Goal: Task Accomplishment & Management: Complete application form

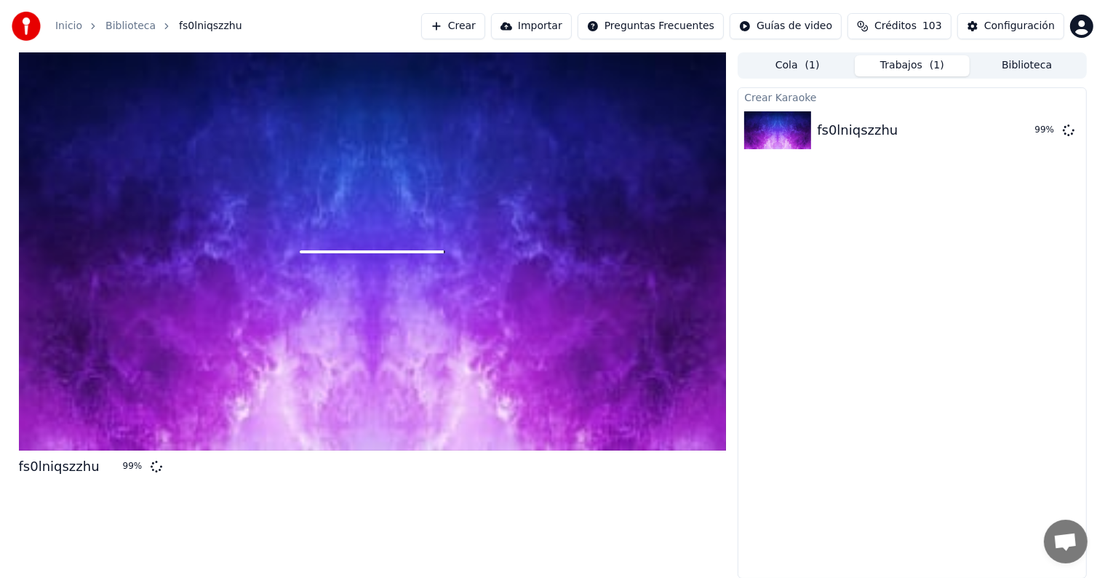
click at [349, 440] on div at bounding box center [373, 251] width 708 height 398
click at [755, 311] on div "Crear Karaoke fs0lniqszzhu 99 %" at bounding box center [912, 332] width 349 height 491
click at [921, 200] on div "Crear Karaoke fs0lniqszzhu 99 %" at bounding box center [912, 332] width 349 height 491
click at [262, 333] on div at bounding box center [373, 251] width 708 height 398
click at [303, 231] on div at bounding box center [373, 251] width 708 height 398
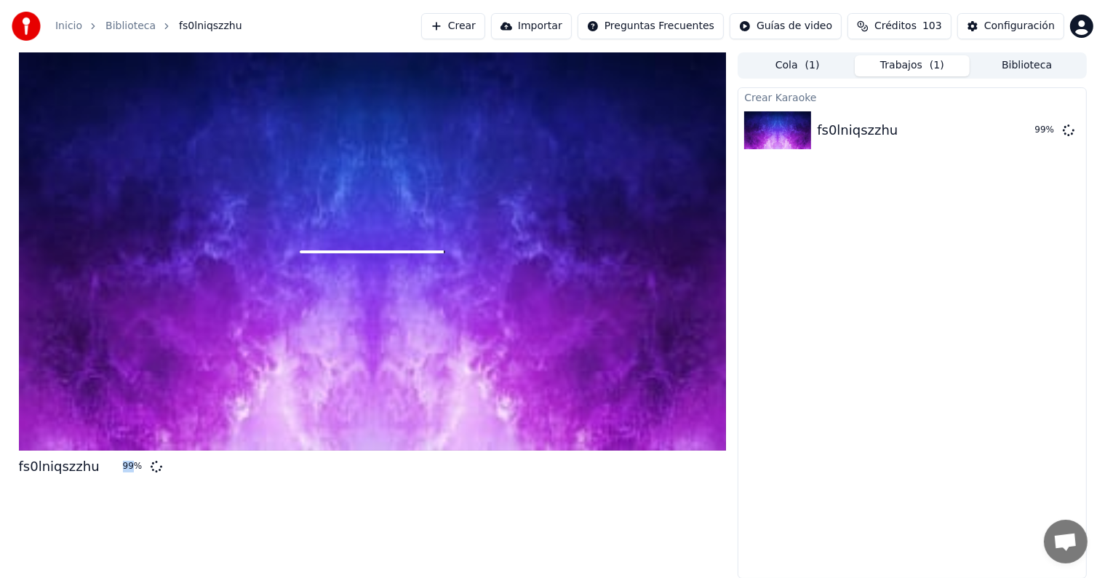
click at [303, 231] on div at bounding box center [373, 251] width 708 height 398
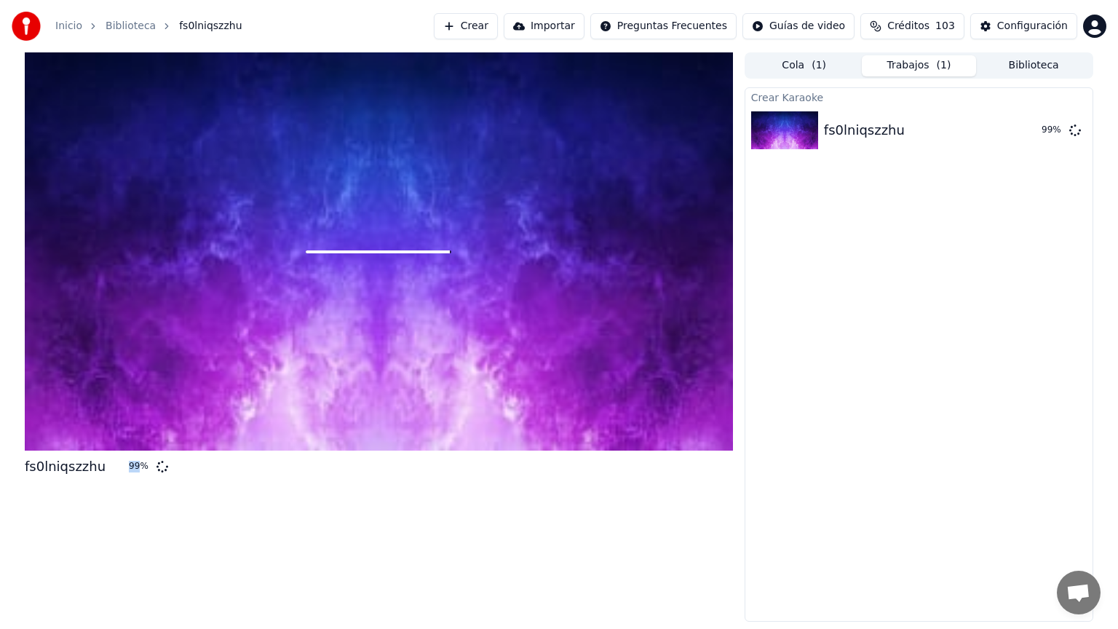
copy div "99"
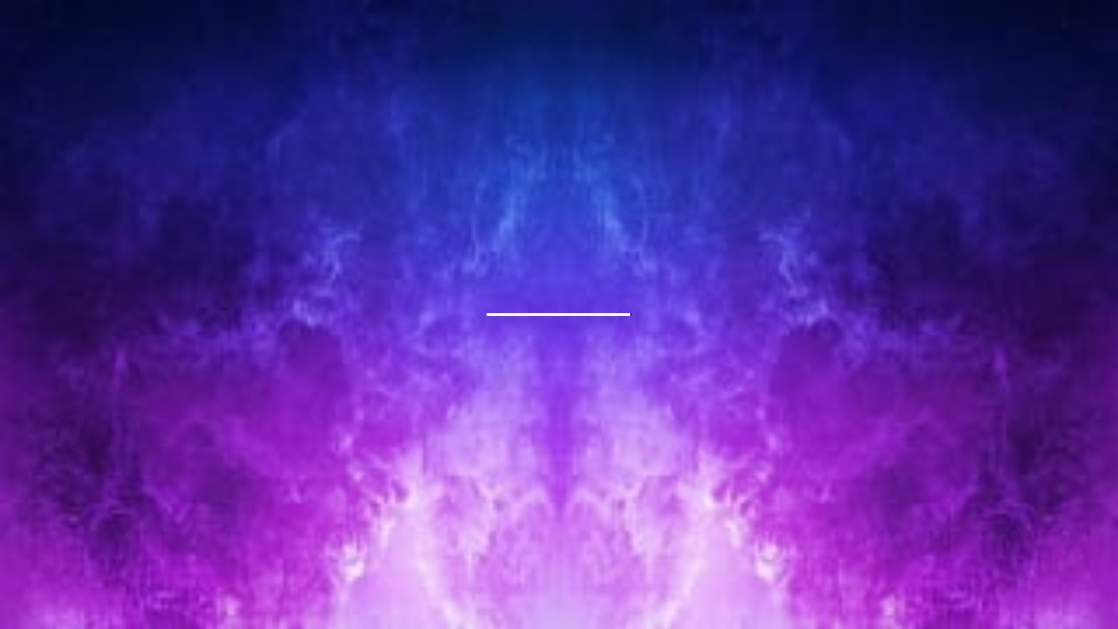
click at [543, 320] on div at bounding box center [559, 314] width 1118 height 629
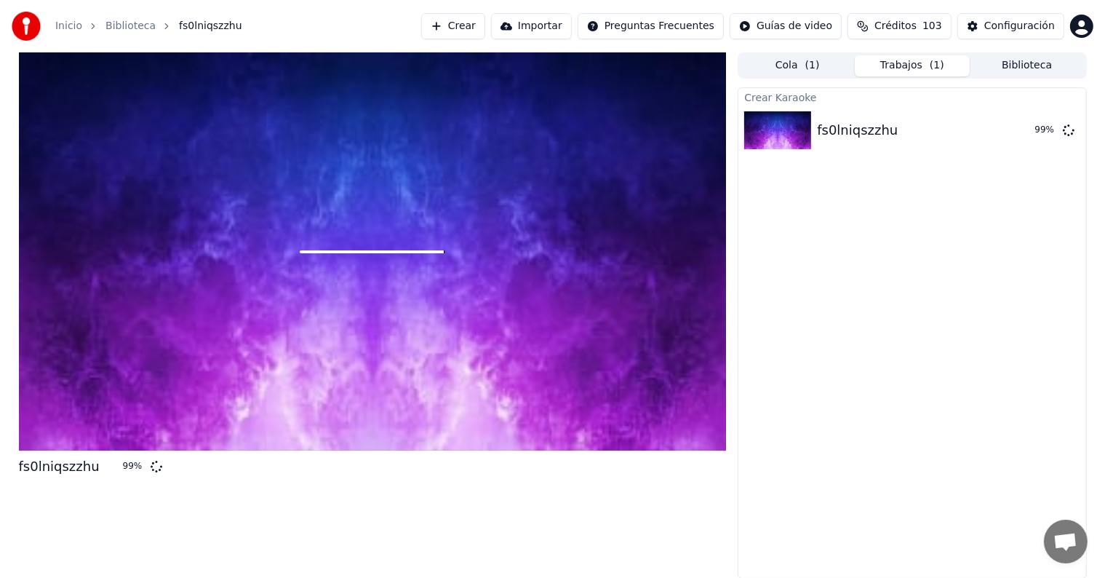
click at [790, 71] on button "Cola ( 1 )" at bounding box center [797, 65] width 115 height 21
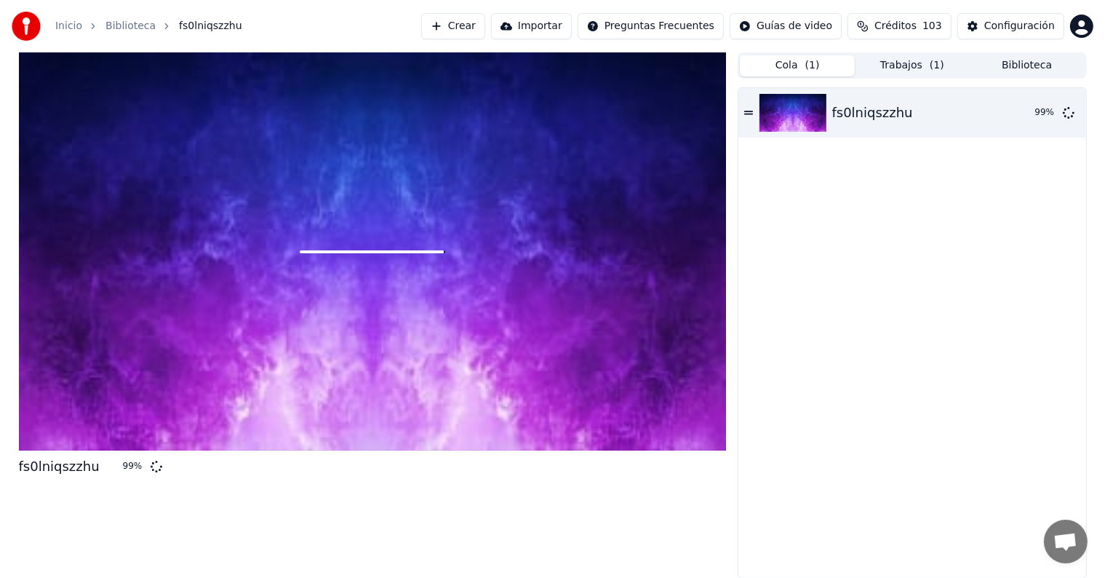
click at [850, 111] on div "fs0lniqszzhu" at bounding box center [872, 113] width 81 height 20
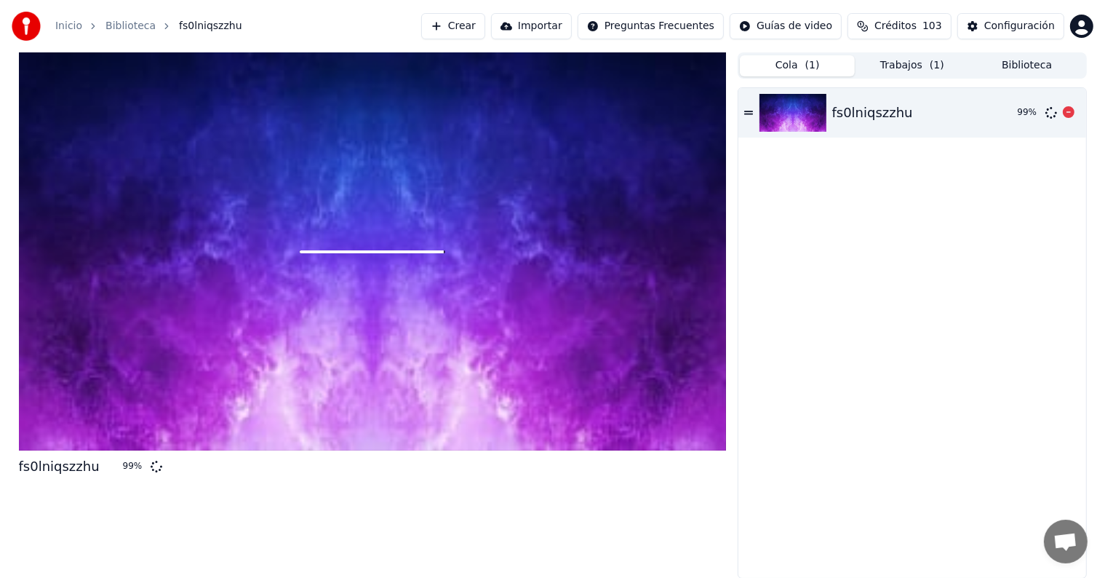
click at [850, 110] on div "fs0lniqszzhu" at bounding box center [872, 113] width 81 height 20
click at [851, 110] on div "fs0lniqszzhu" at bounding box center [872, 113] width 81 height 20
click at [851, 111] on div "fs0lniqszzhu" at bounding box center [872, 113] width 81 height 20
click at [850, 111] on div "fs0lniqszzhu" at bounding box center [872, 113] width 81 height 20
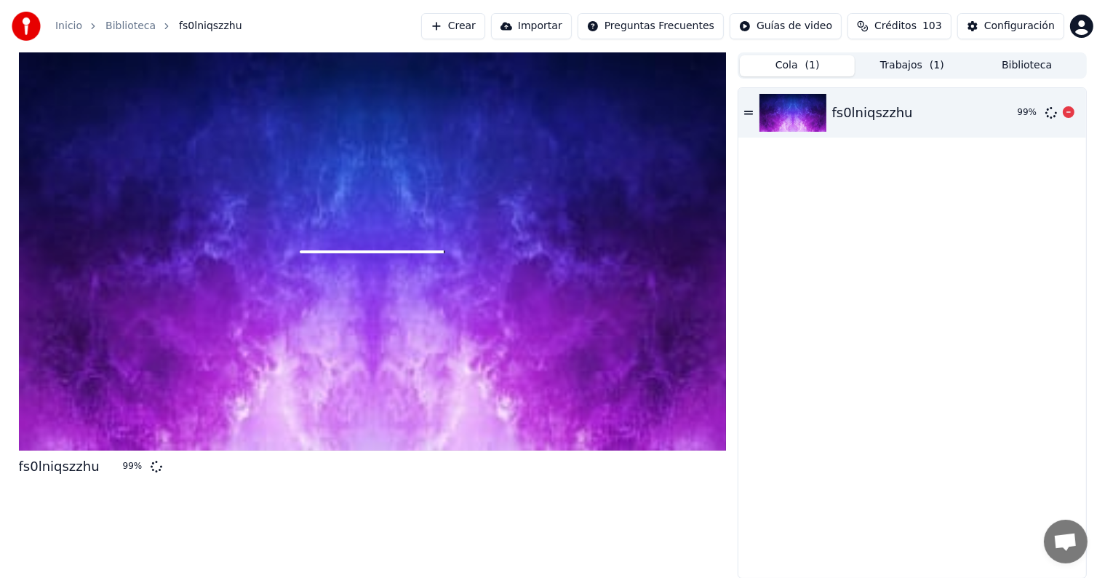
click at [850, 111] on div "fs0lniqszzhu" at bounding box center [872, 113] width 81 height 20
click at [784, 110] on img at bounding box center [793, 113] width 67 height 38
click at [784, 109] on img at bounding box center [793, 113] width 67 height 38
click at [784, 108] on img at bounding box center [793, 113] width 67 height 38
click at [1031, 71] on button "Biblioteca" at bounding box center [1027, 65] width 115 height 21
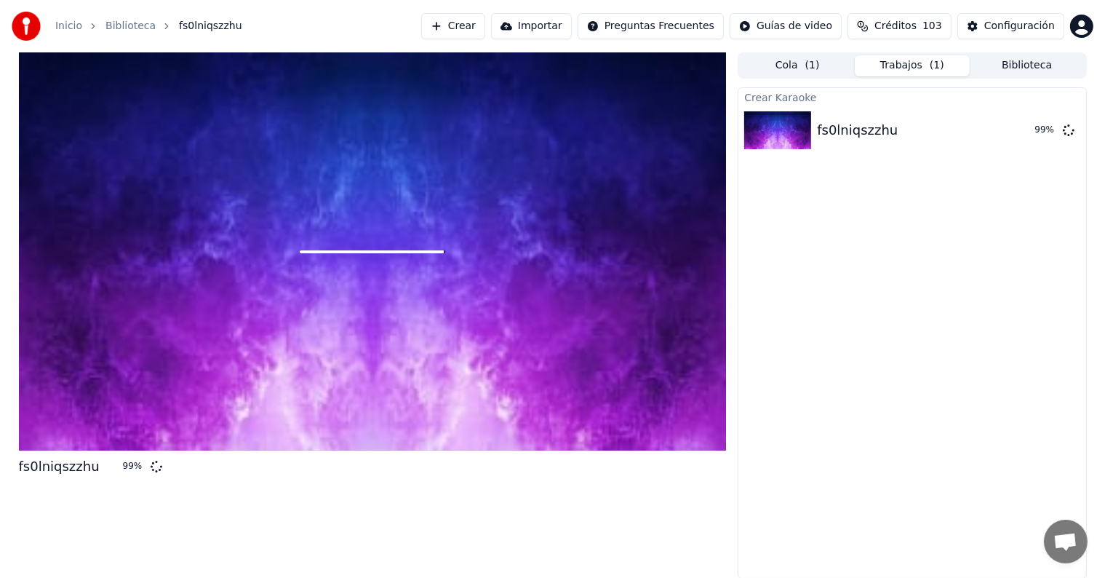
click at [897, 66] on button "Trabajos ( 1 )" at bounding box center [912, 65] width 115 height 21
click at [387, 183] on div at bounding box center [373, 251] width 708 height 398
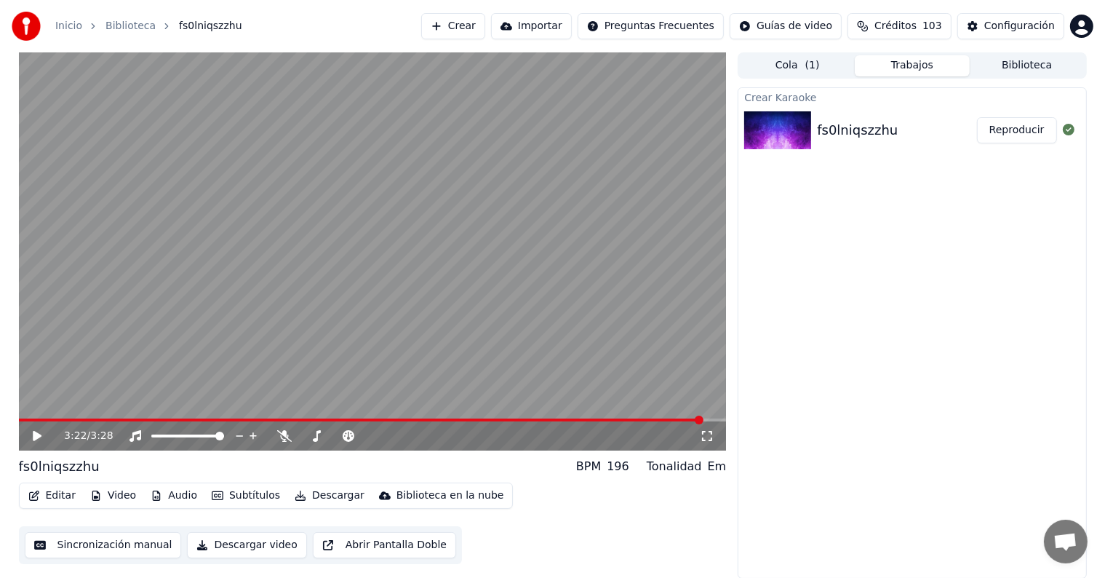
click at [33, 433] on icon at bounding box center [37, 436] width 9 height 10
drag, startPoint x: 63, startPoint y: 422, endPoint x: 65, endPoint y: 413, distance: 9.2
click at [63, 422] on div "2:51 / 3:28" at bounding box center [373, 435] width 708 height 29
click at [68, 420] on span at bounding box center [315, 419] width 593 height 3
click at [40, 435] on icon at bounding box center [36, 436] width 7 height 9
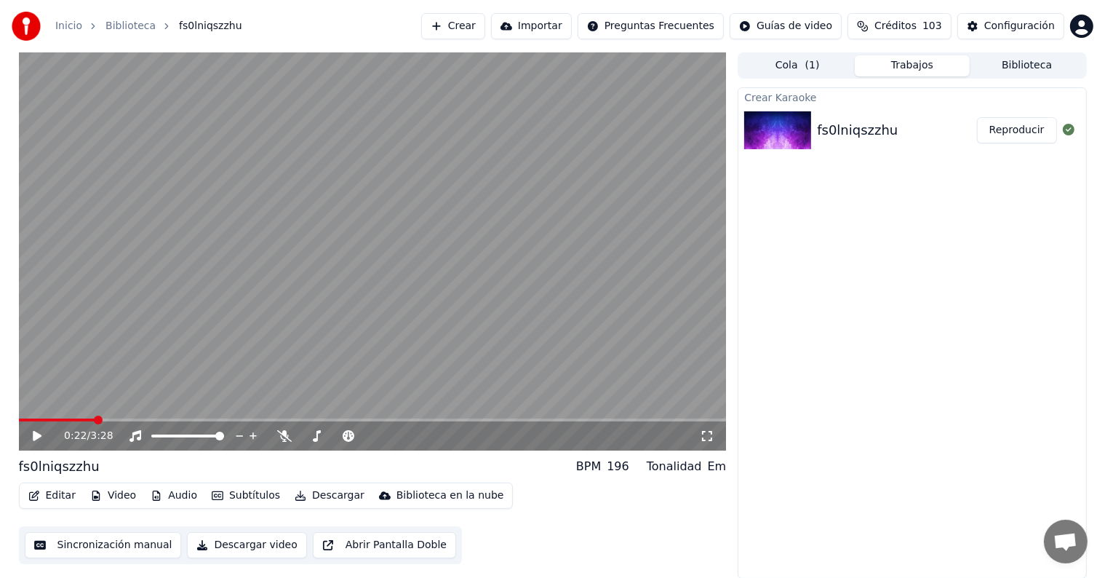
click at [57, 493] on button "Editar" at bounding box center [52, 495] width 59 height 20
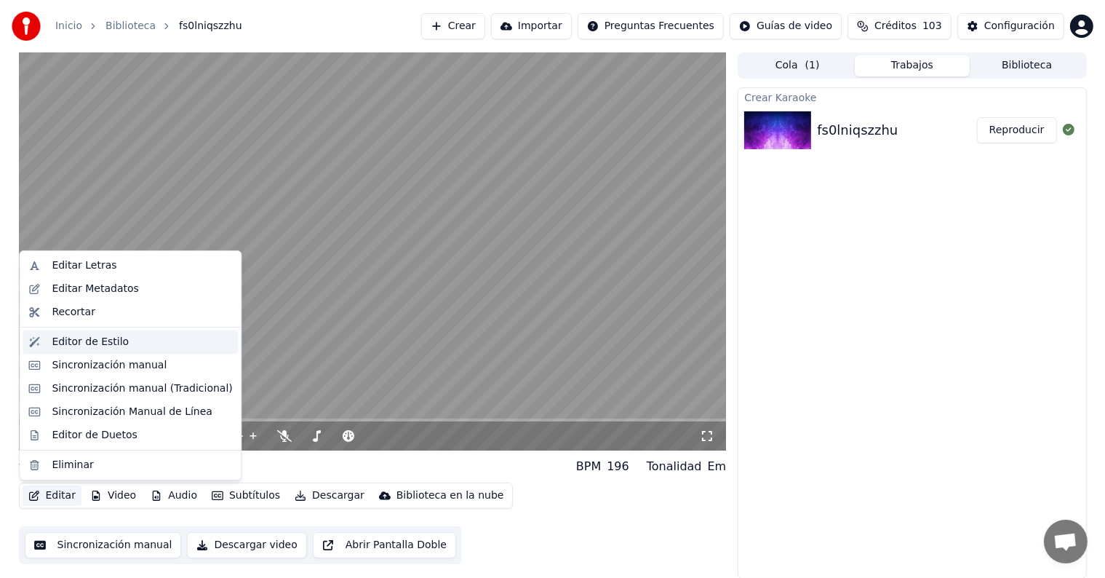
click at [108, 338] on div "Editor de Estilo" at bounding box center [90, 342] width 77 height 15
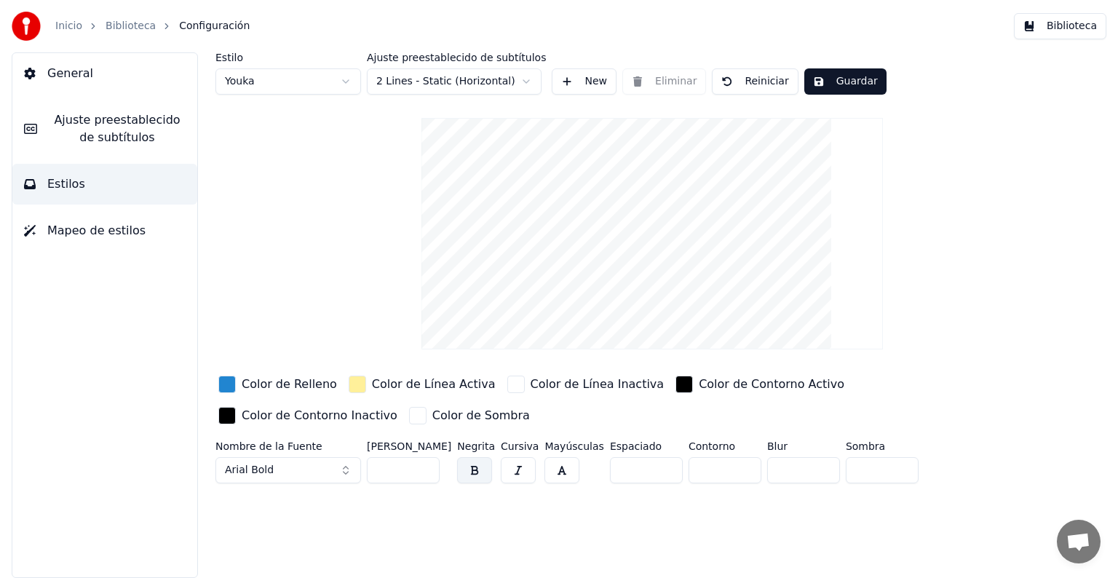
click at [824, 83] on button "Guardar" at bounding box center [845, 81] width 82 height 26
click at [69, 180] on span "Estilos" at bounding box center [66, 183] width 38 height 17
click at [70, 231] on span "Mapeo de estilos" at bounding box center [96, 230] width 98 height 17
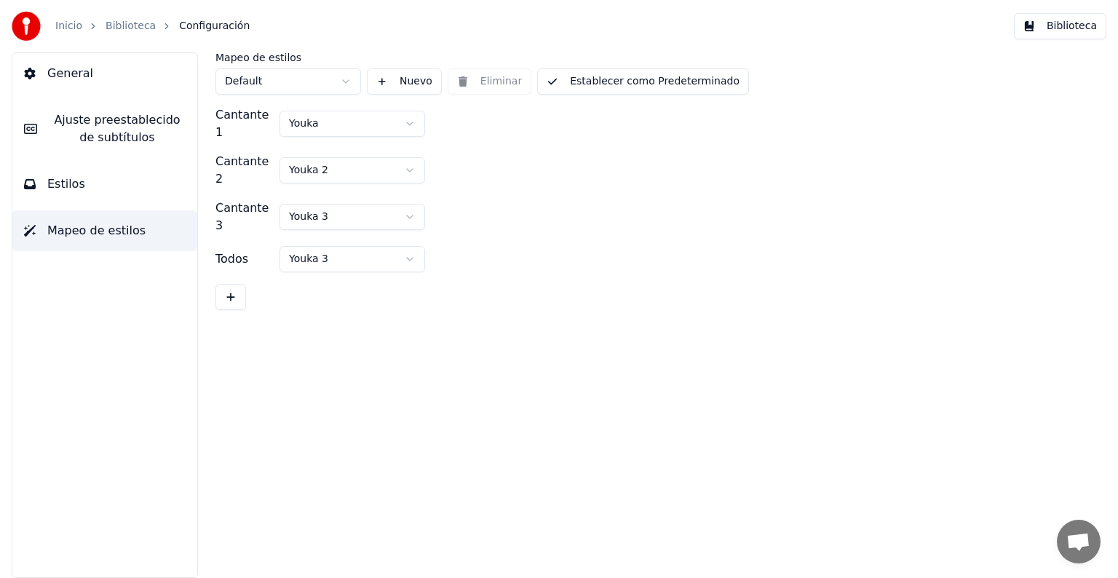
click at [70, 132] on span "Ajuste preestablecido de subtítulos" at bounding box center [117, 128] width 137 height 35
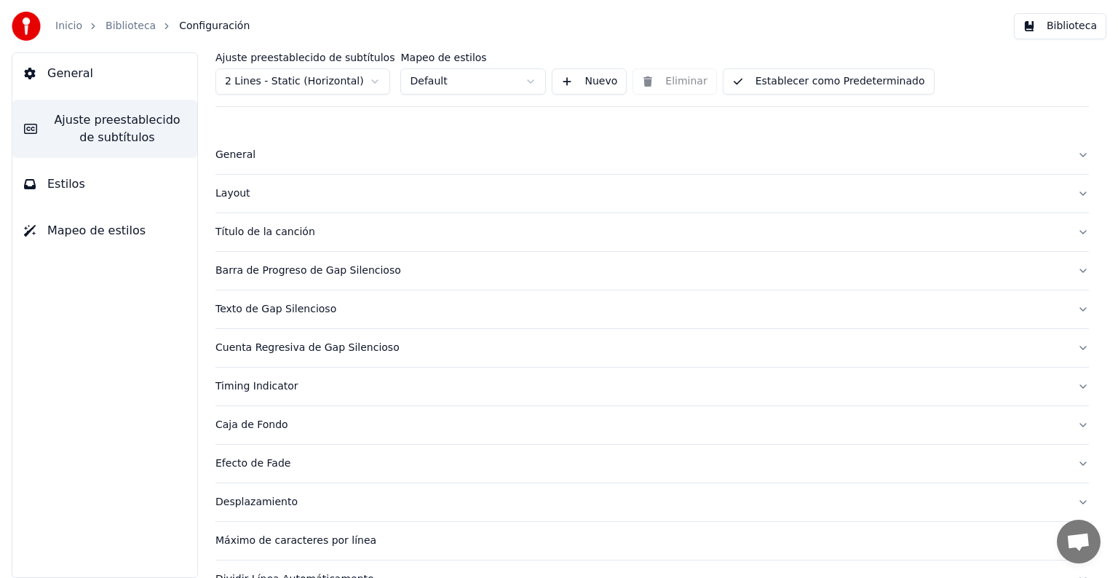
scroll to position [68, 0]
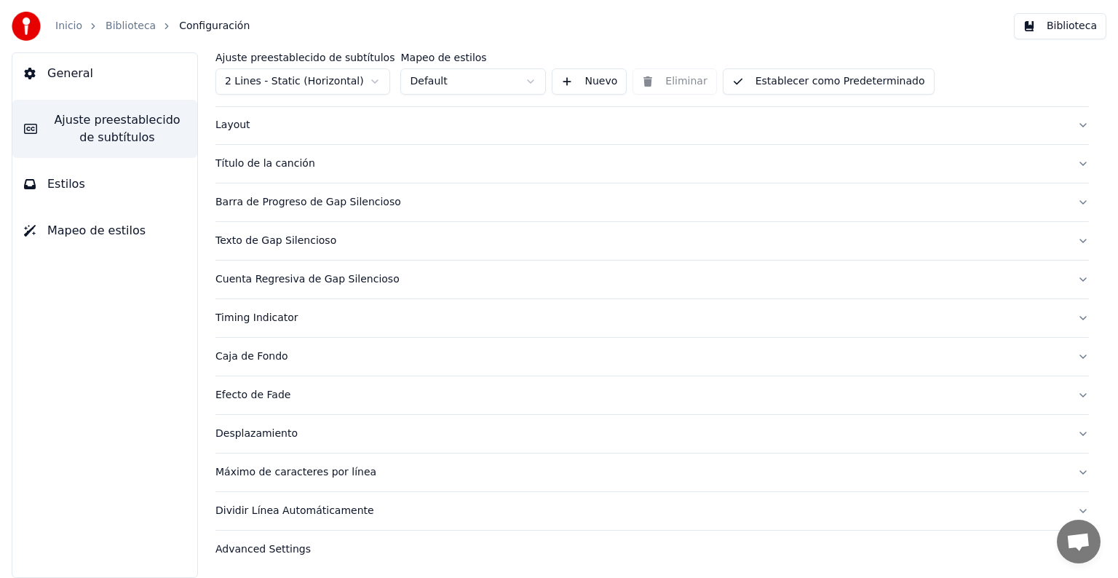
click at [81, 185] on button "Estilos" at bounding box center [104, 184] width 185 height 41
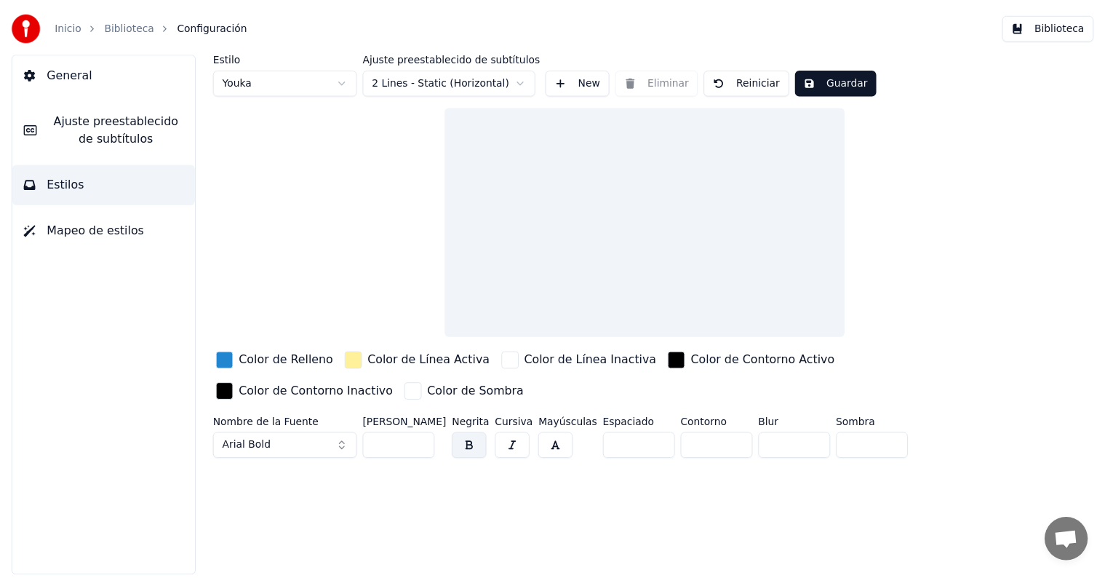
scroll to position [0, 0]
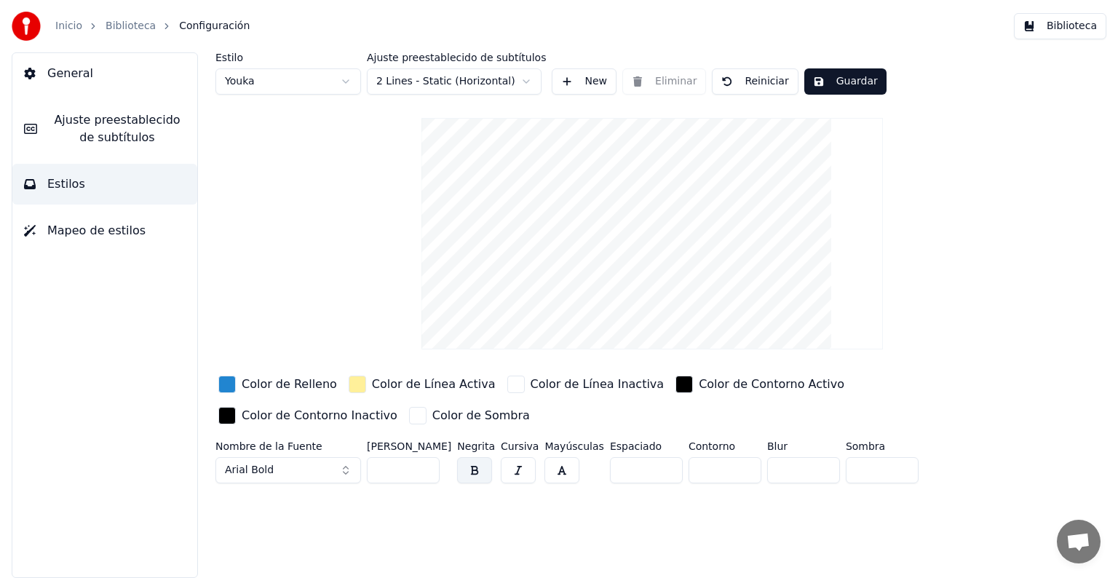
click at [837, 82] on button "Guardar" at bounding box center [845, 81] width 82 height 26
click at [739, 251] on video at bounding box center [651, 233] width 461 height 231
click at [739, 252] on video at bounding box center [651, 233] width 461 height 231
click at [818, 84] on button "Guardar" at bounding box center [845, 81] width 82 height 26
click at [747, 84] on button "Reiniciar" at bounding box center [755, 81] width 86 height 26
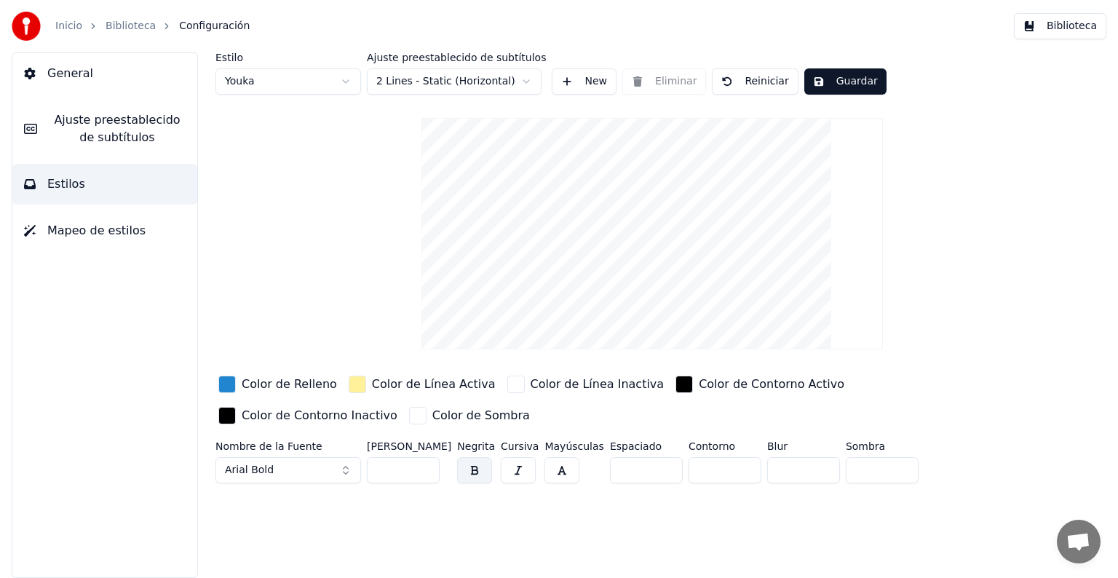
click at [827, 82] on button "Guardar" at bounding box center [845, 81] width 82 height 26
click at [1057, 29] on button "Biblioteca" at bounding box center [1060, 26] width 92 height 26
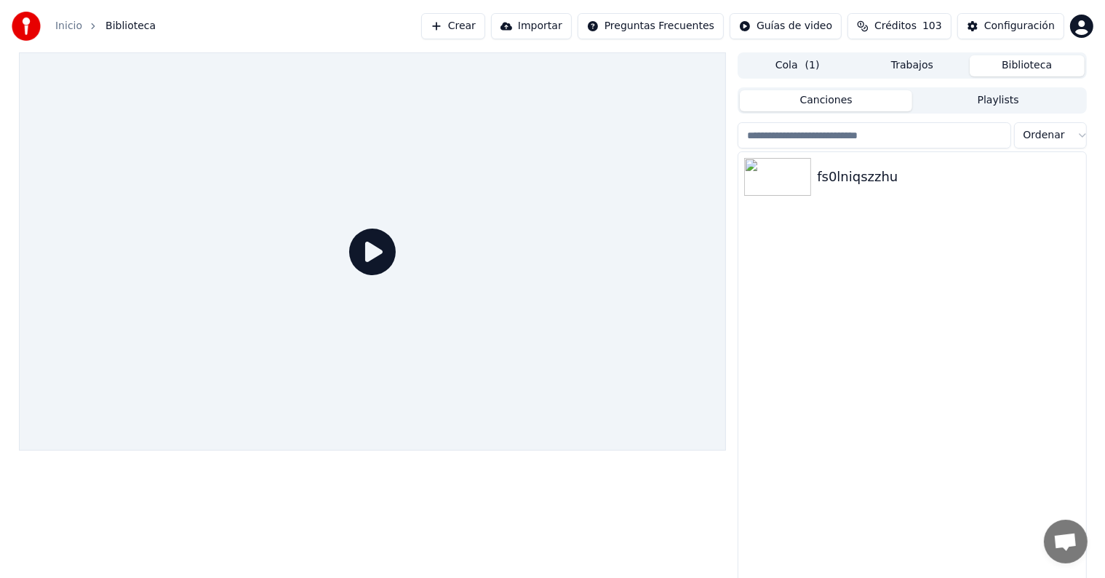
click at [361, 250] on icon at bounding box center [372, 251] width 47 height 47
click at [773, 175] on img at bounding box center [777, 177] width 67 height 38
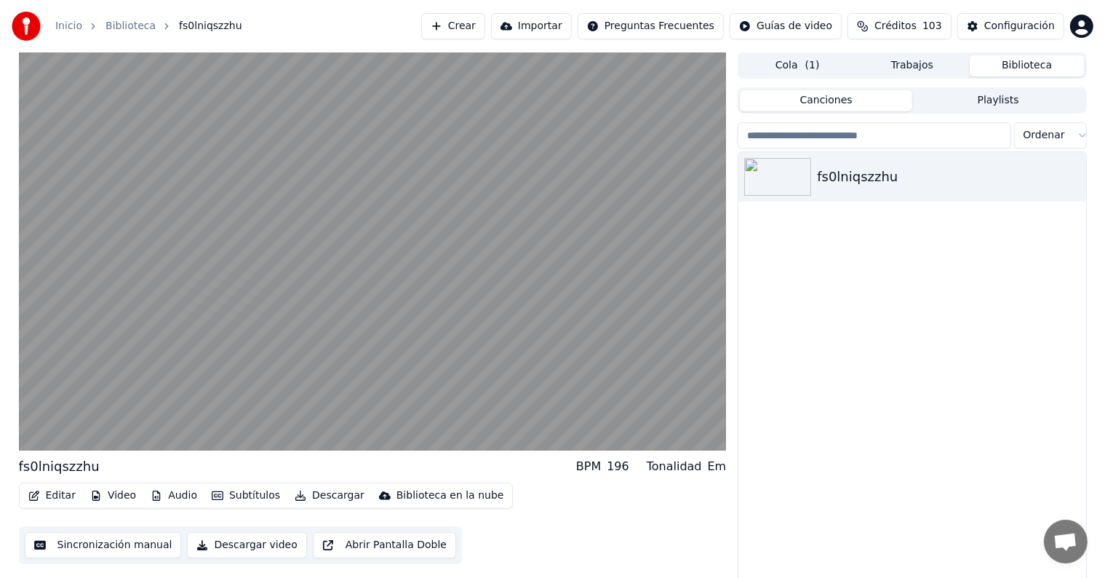
scroll to position [7, 0]
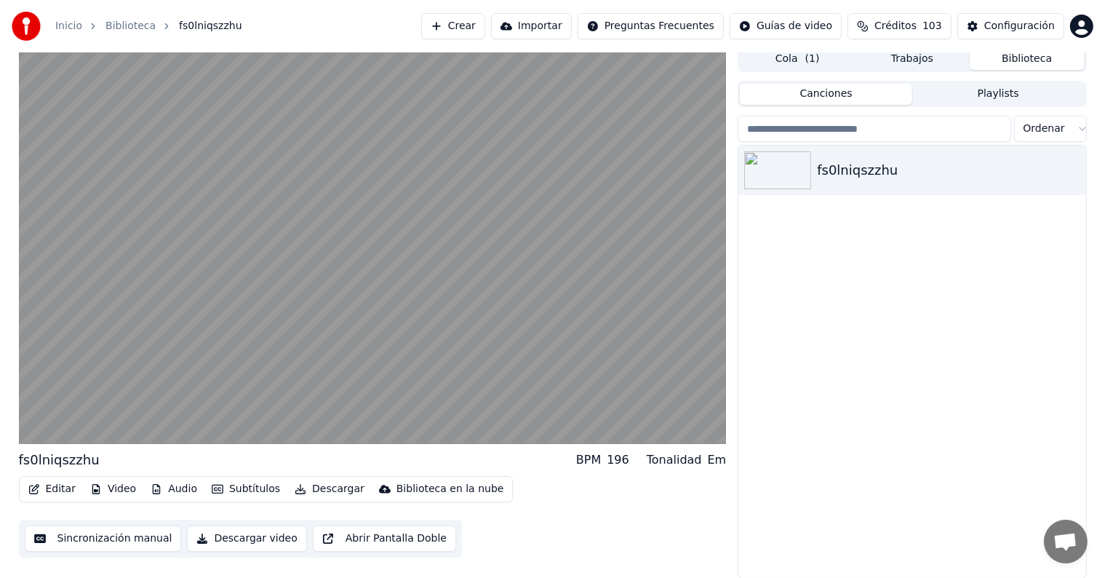
click at [124, 534] on button "Sincronización manual" at bounding box center [103, 538] width 157 height 26
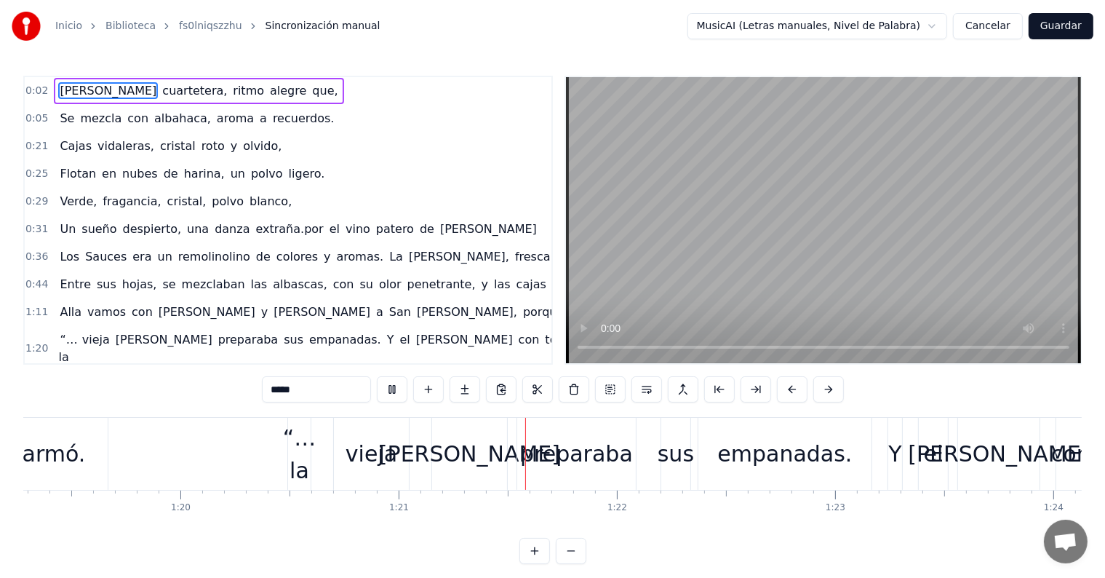
scroll to position [0, 17593]
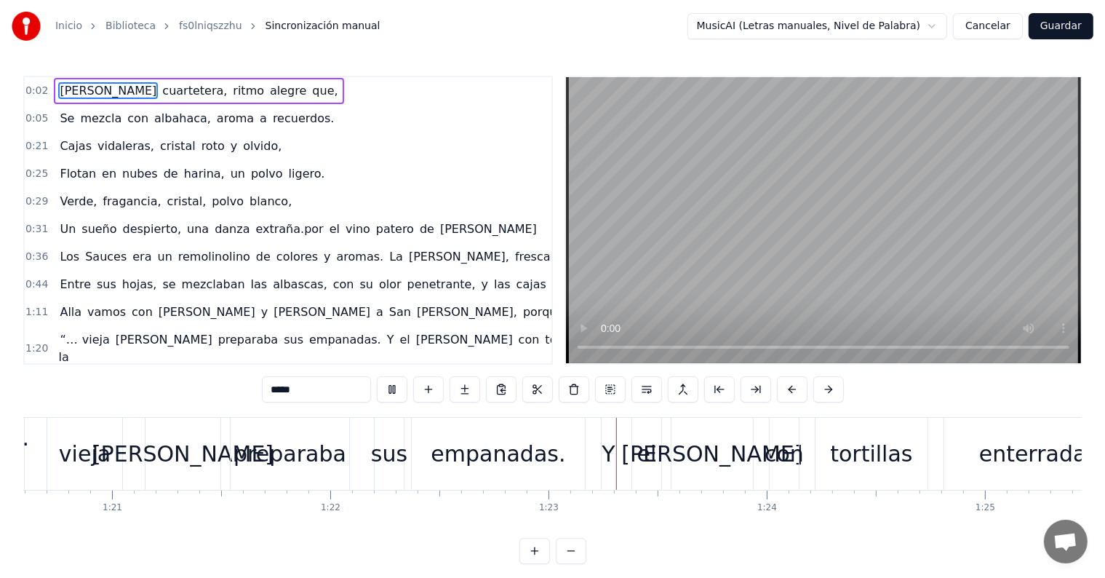
click at [771, 231] on video at bounding box center [823, 220] width 515 height 286
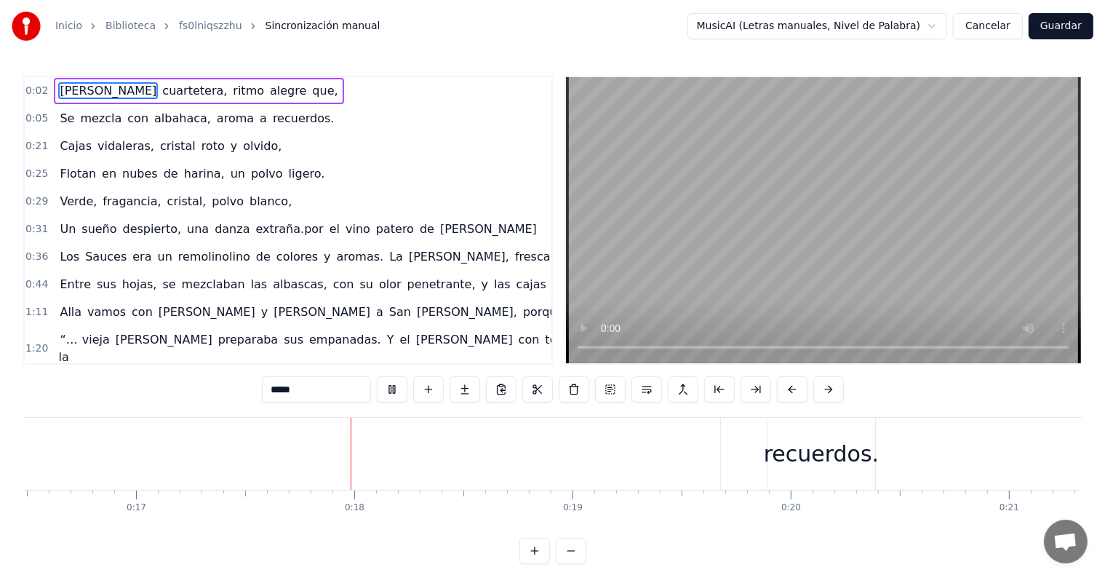
scroll to position [0, 3694]
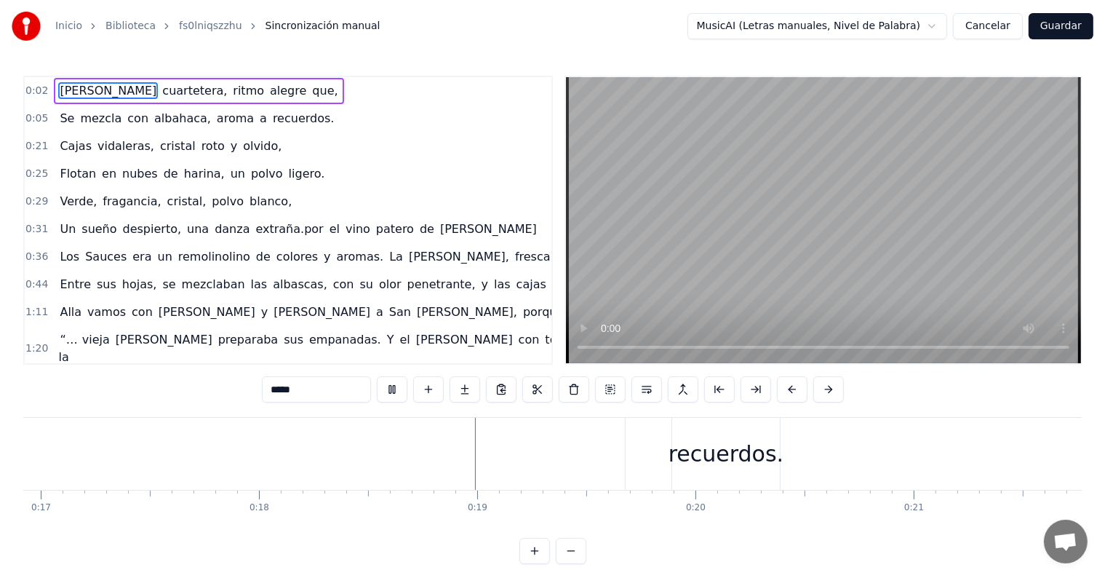
click at [247, 95] on div "[PERSON_NAME] cuartetera, ritmo alegre que," at bounding box center [199, 91] width 290 height 26
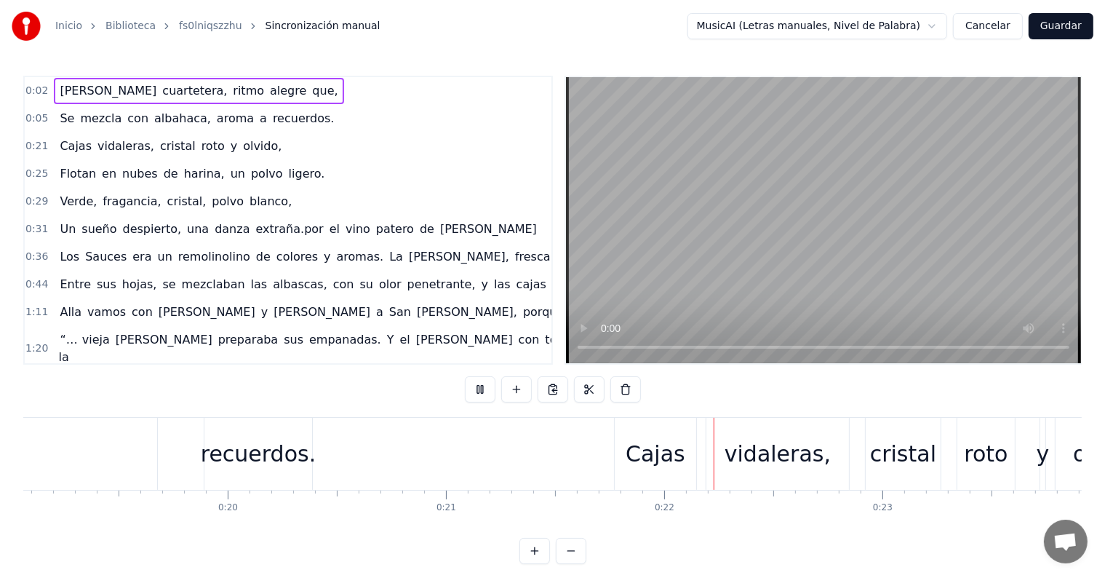
click at [247, 98] on div "[PERSON_NAME] cuartetera, ritmo alegre que," at bounding box center [199, 91] width 290 height 26
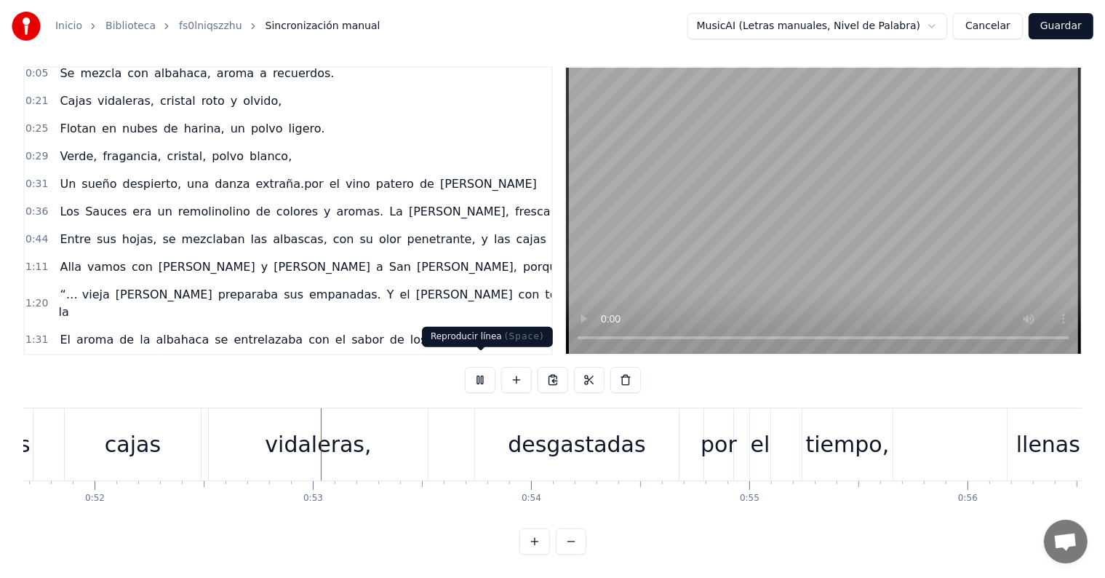
scroll to position [0, 11295]
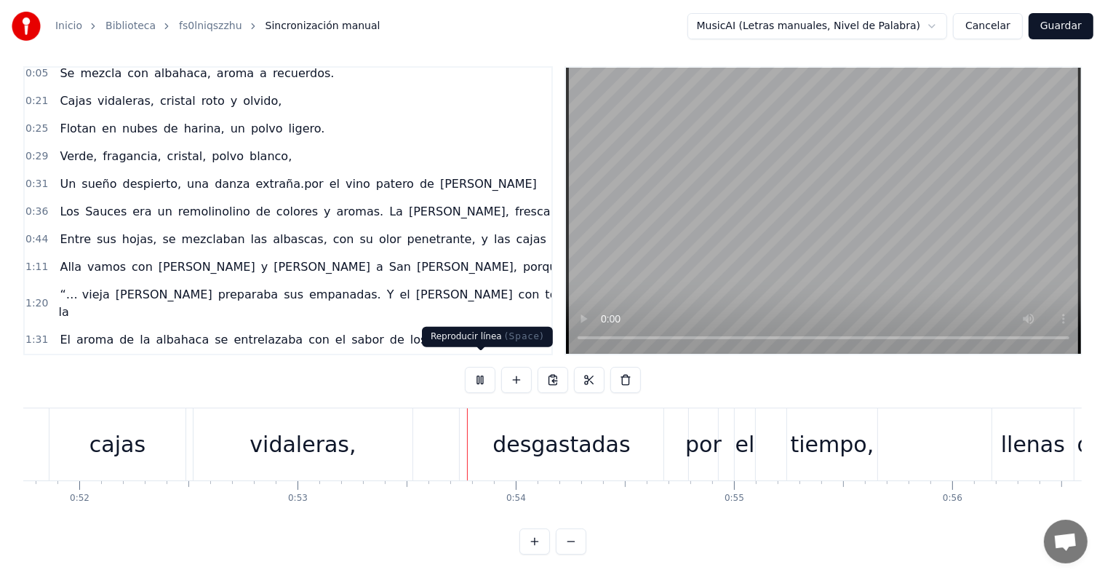
click at [482, 367] on button at bounding box center [480, 380] width 31 height 26
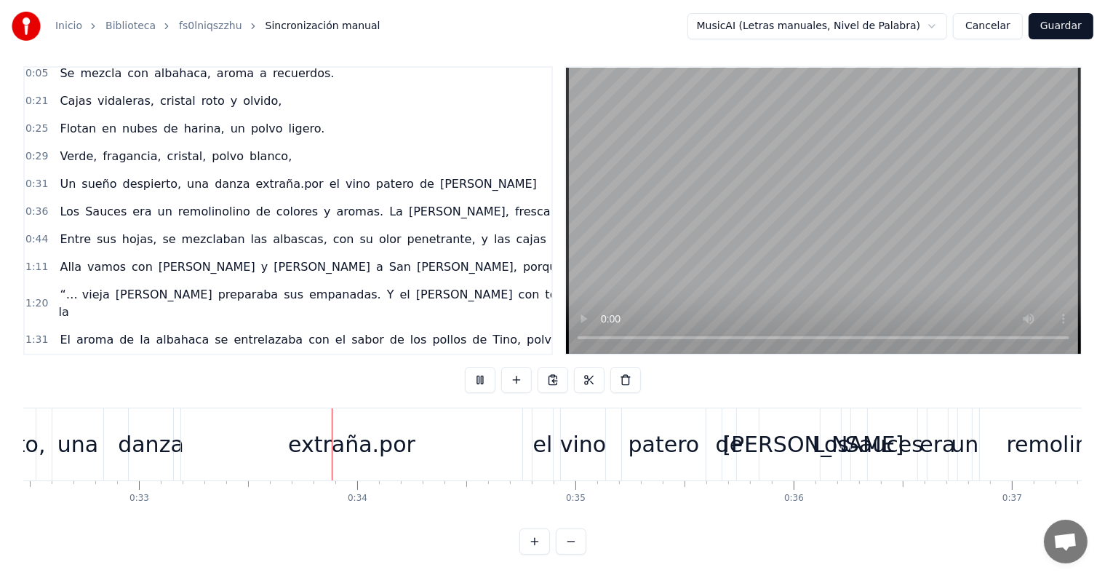
scroll to position [0, 7189]
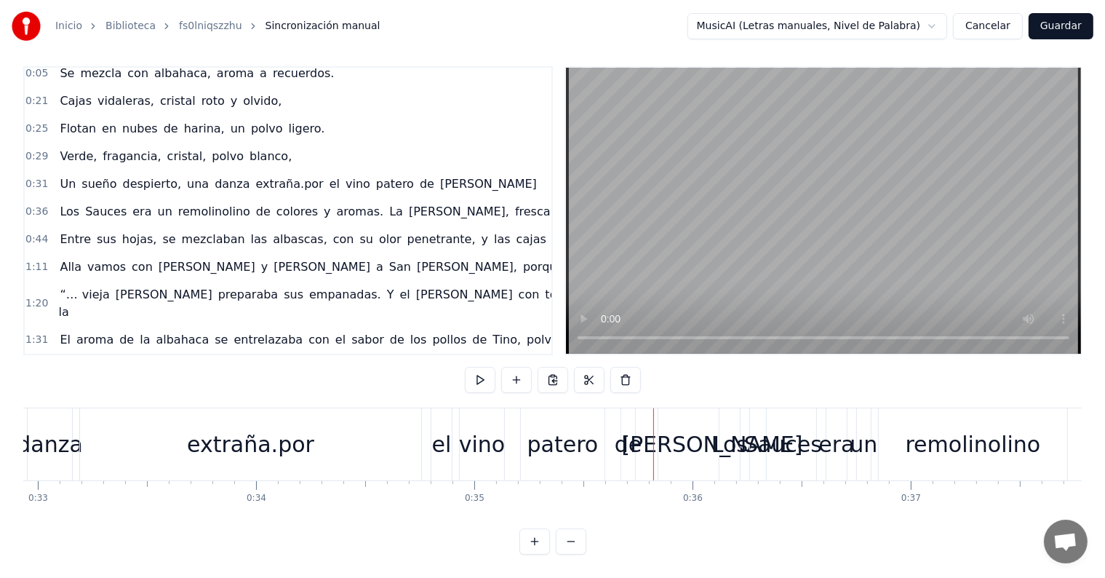
click at [1070, 25] on button "Guardar" at bounding box center [1061, 26] width 65 height 26
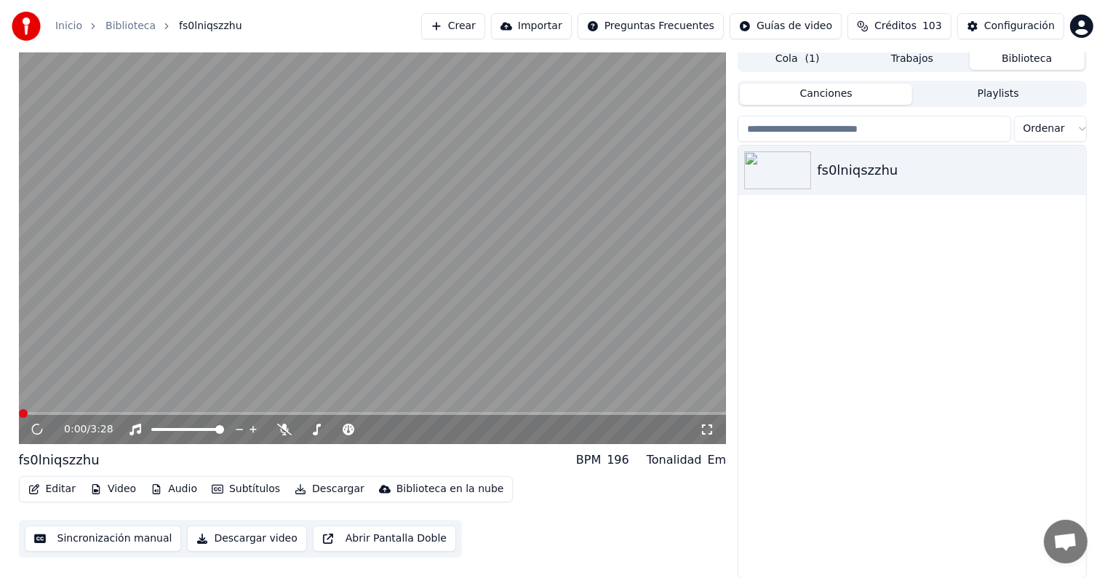
click at [60, 490] on button "Editar" at bounding box center [52, 489] width 59 height 20
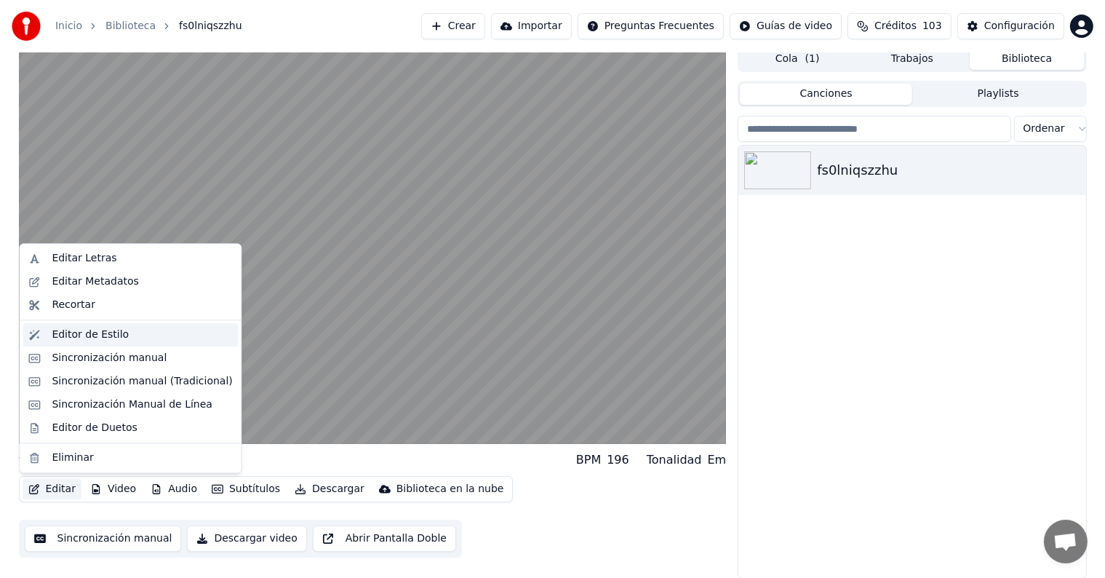
click at [70, 336] on div "Editor de Estilo" at bounding box center [90, 334] width 77 height 15
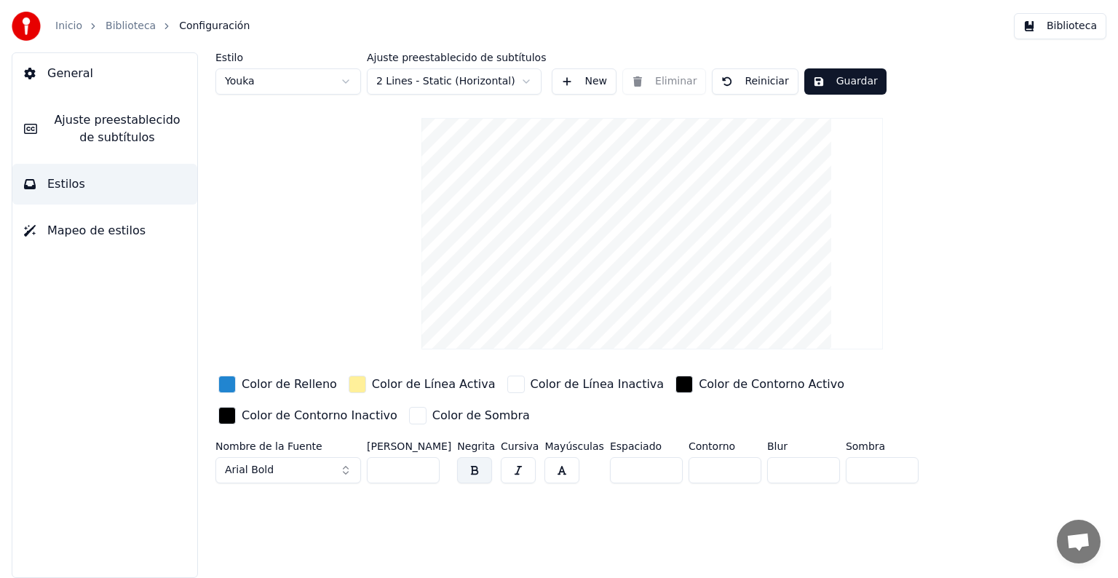
click at [524, 81] on html "Inicio Biblioteca Configuración Biblioteca General Ajuste preestablecido de sub…" at bounding box center [559, 289] width 1118 height 578
click at [387, 79] on html "Inicio Biblioteca Configuración Biblioteca General Ajuste preestablecido de sub…" at bounding box center [559, 289] width 1118 height 578
click at [346, 84] on html "Inicio Biblioteca Configuración Biblioteca General Ajuste preestablecido de sub…" at bounding box center [559, 289] width 1118 height 578
click at [346, 76] on html "Inicio Biblioteca Configuración Biblioteca General Ajuste preestablecido de sub…" at bounding box center [559, 289] width 1118 height 578
click at [675, 384] on div "button" at bounding box center [683, 383] width 17 height 17
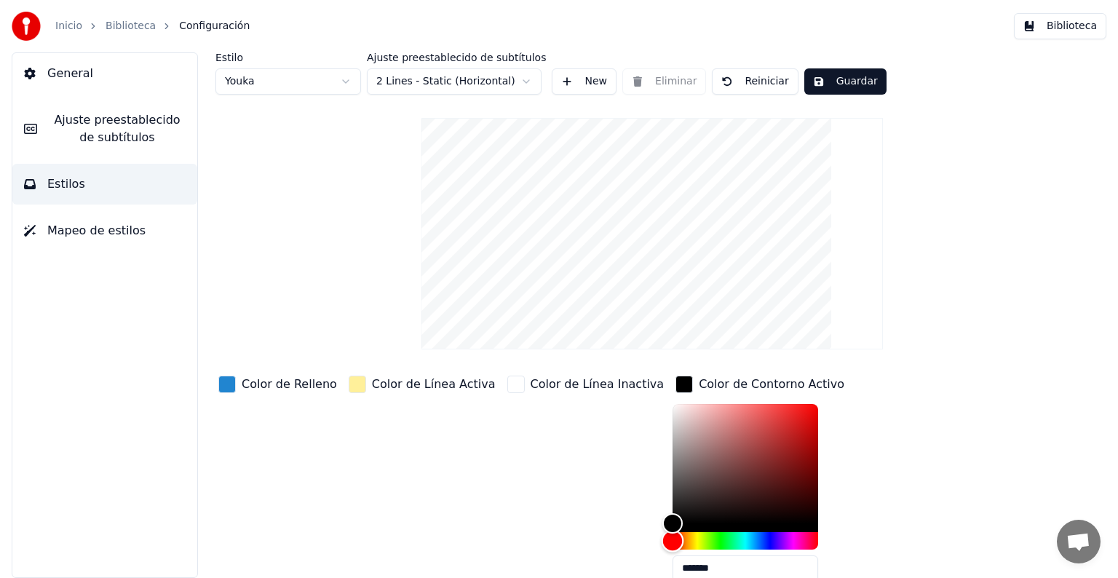
click at [684, 541] on div "Hue" at bounding box center [745, 540] width 146 height 17
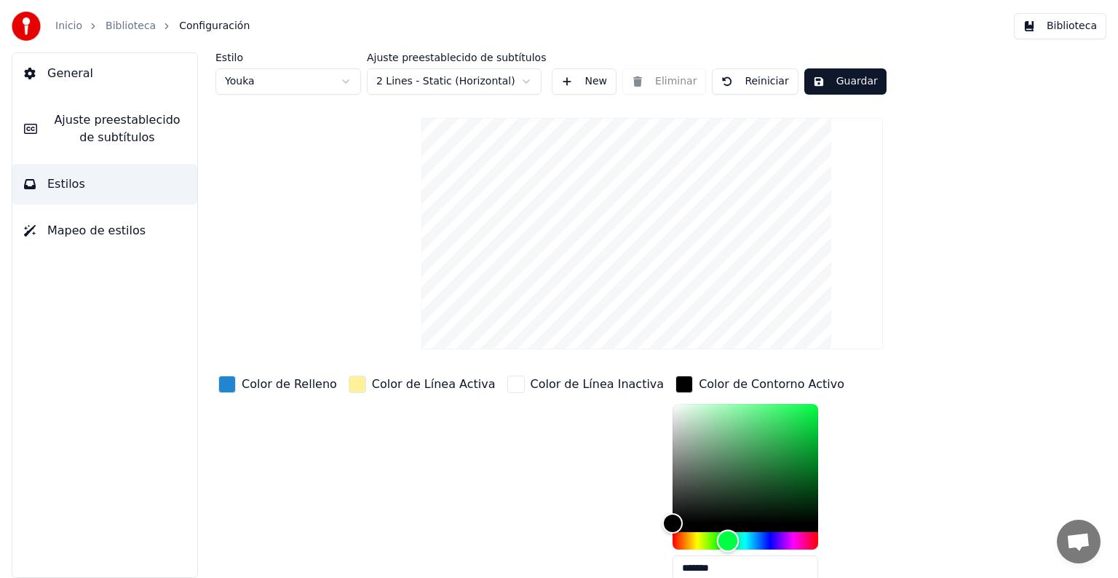
click at [716, 542] on div "Hue" at bounding box center [727, 540] width 23 height 23
click at [830, 86] on button "Guardar" at bounding box center [845, 81] width 82 height 26
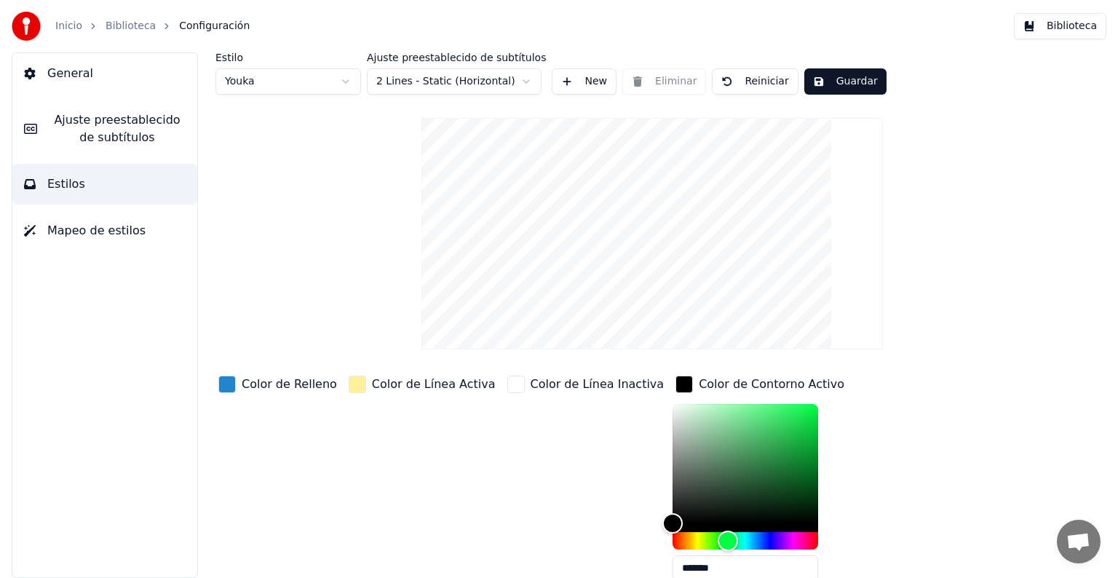
click at [103, 231] on span "Mapeo de estilos" at bounding box center [96, 230] width 98 height 17
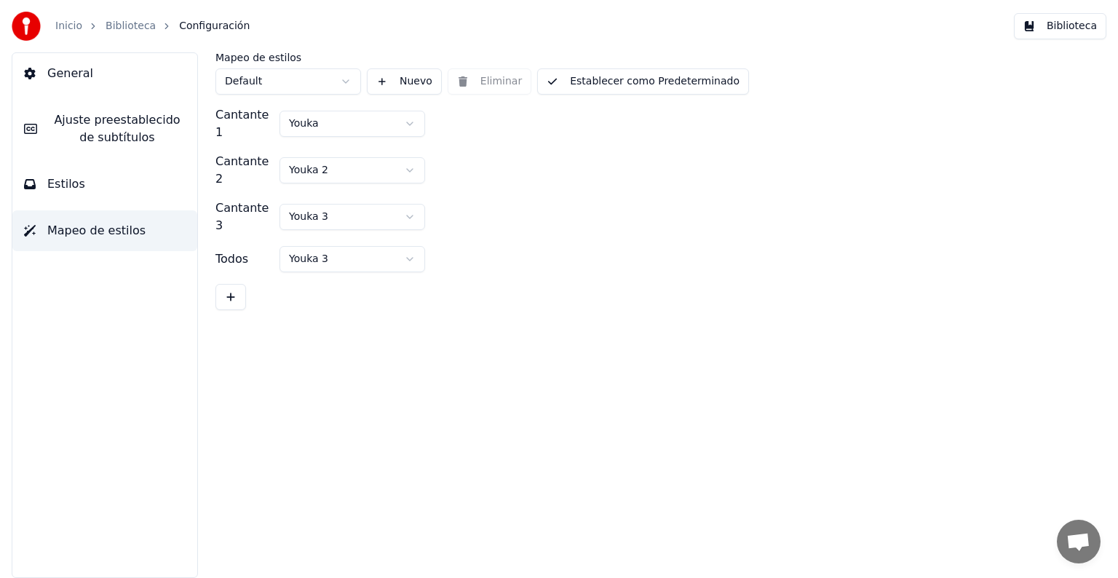
click at [408, 116] on html "Inicio Biblioteca Configuración Biblioteca General [PERSON_NAME] preestablecido…" at bounding box center [559, 289] width 1118 height 578
click at [412, 158] on html "Inicio Biblioteca Configuración Biblioteca General [PERSON_NAME] preestablecido…" at bounding box center [559, 289] width 1118 height 578
click at [347, 82] on html "Inicio Biblioteca Configuración Biblioteca General [PERSON_NAME] preestablecido…" at bounding box center [559, 289] width 1118 height 578
click at [640, 85] on button "Establecer como Predeterminado" at bounding box center [643, 81] width 212 height 26
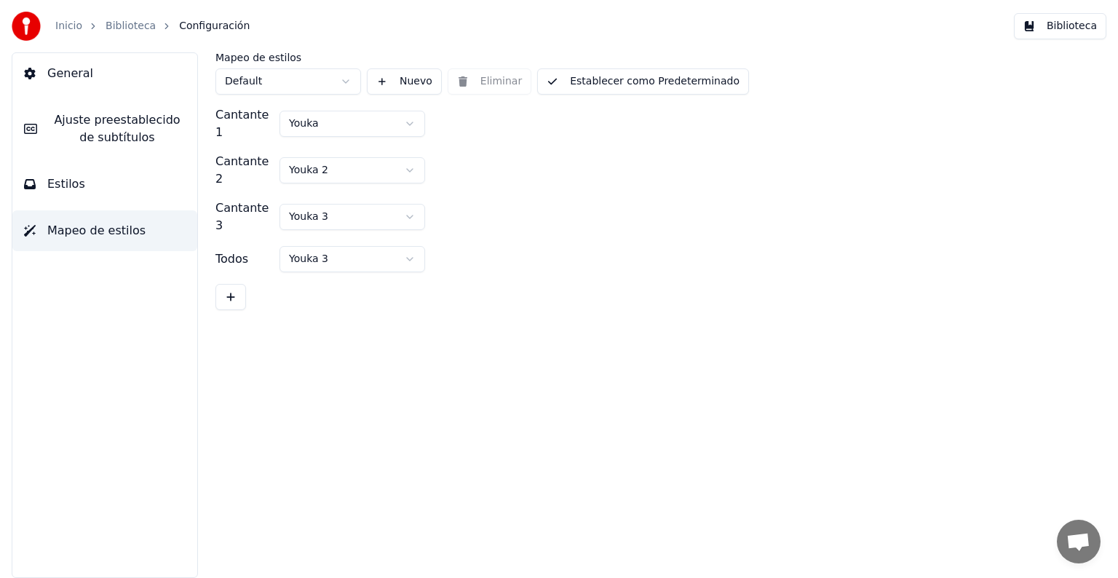
click at [77, 188] on span "Estilos" at bounding box center [66, 183] width 38 height 17
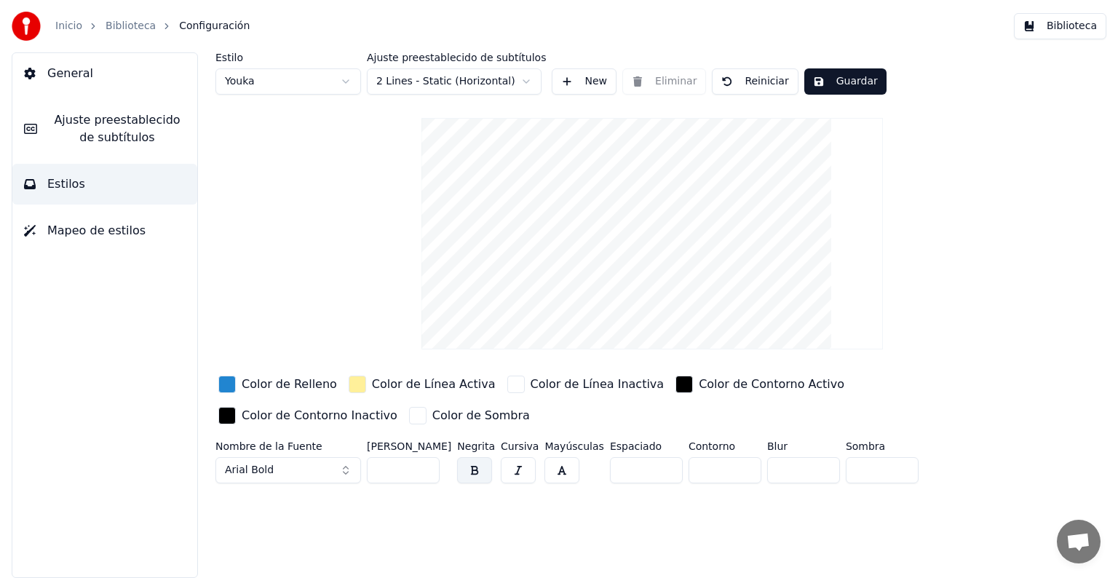
click at [823, 87] on button "Guardar" at bounding box center [845, 81] width 82 height 26
click at [74, 76] on span "General" at bounding box center [70, 73] width 46 height 17
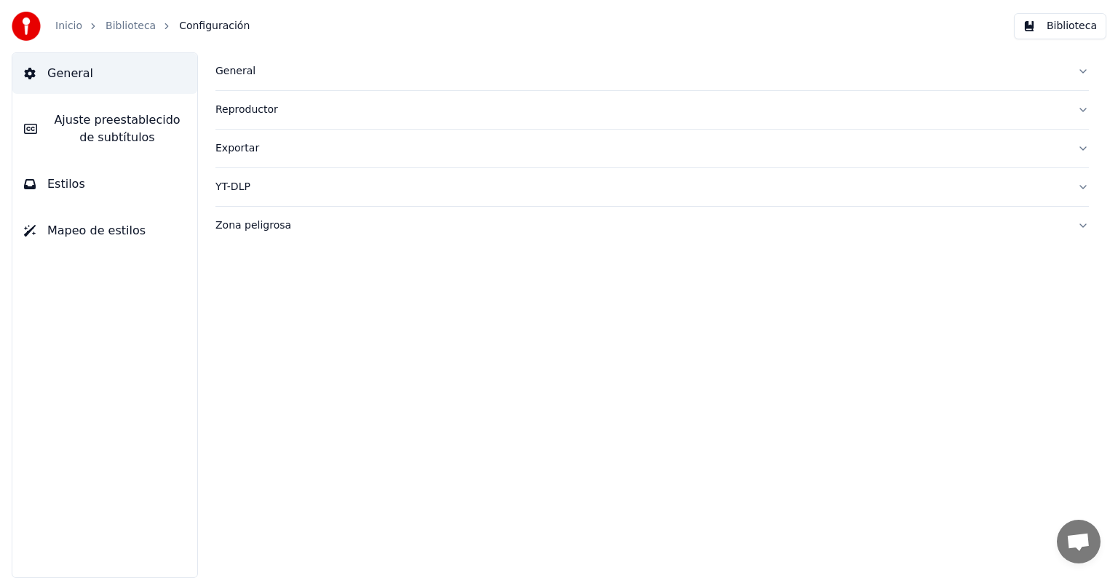
click at [238, 152] on div "Exportar" at bounding box center [640, 148] width 850 height 15
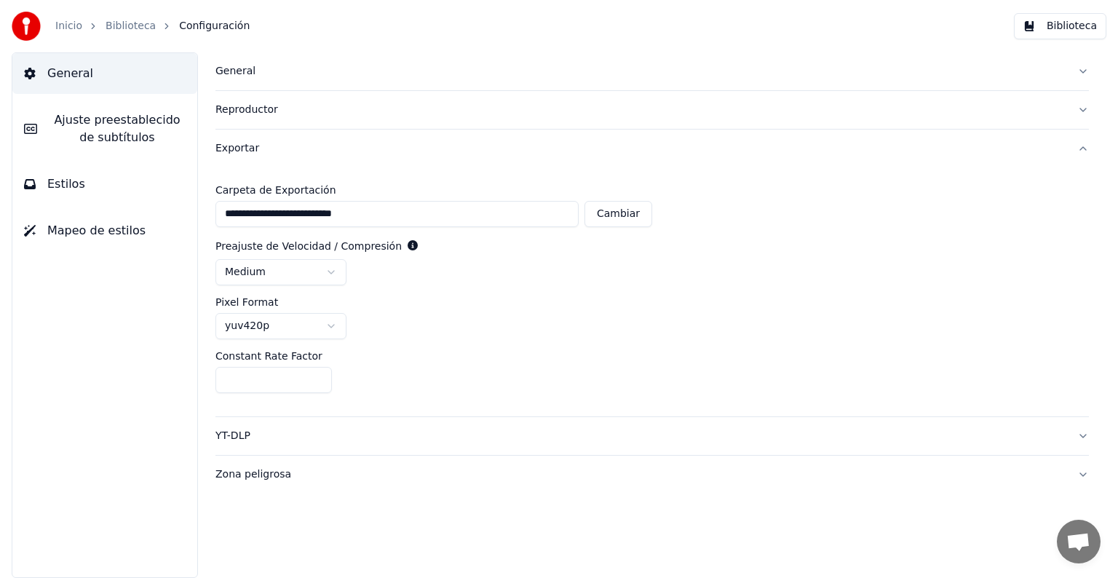
click at [426, 221] on input "**********" at bounding box center [396, 214] width 363 height 26
click at [242, 151] on div "Exportar" at bounding box center [640, 148] width 850 height 15
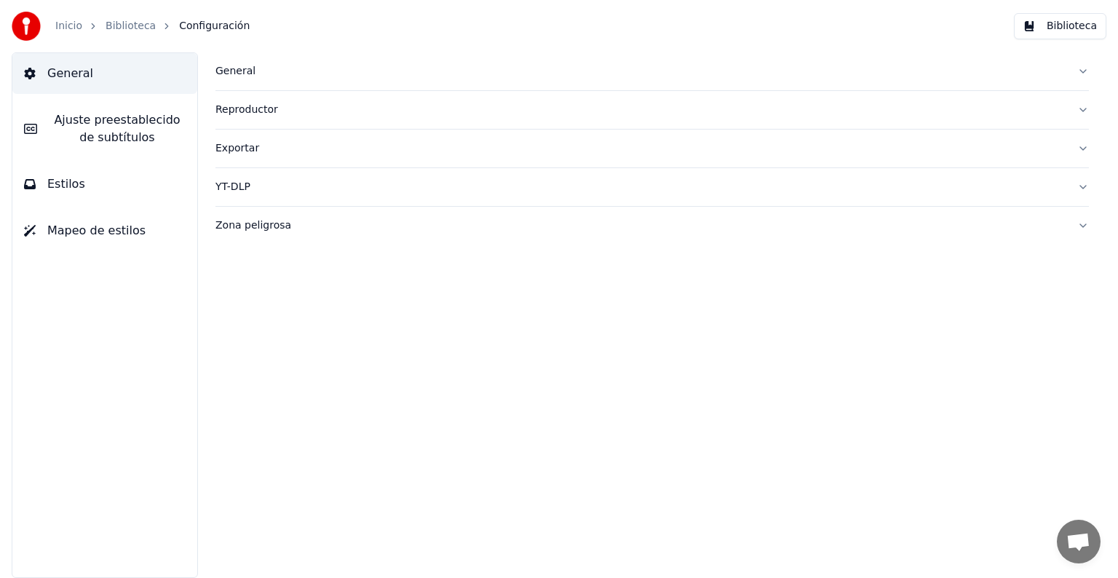
click at [243, 151] on div "Exportar" at bounding box center [640, 148] width 850 height 15
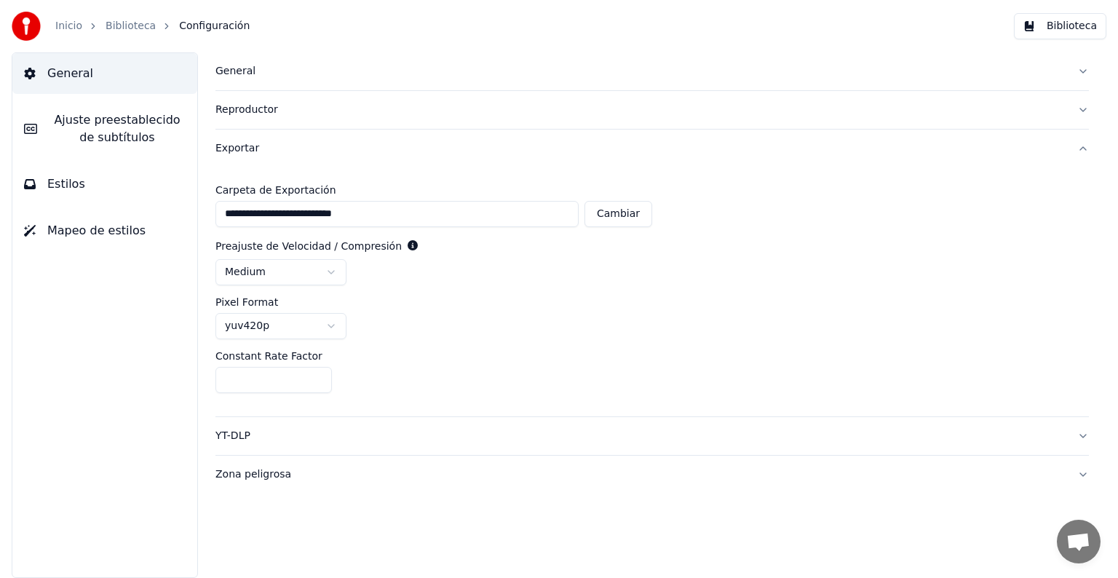
click at [243, 151] on div "Exportar" at bounding box center [640, 148] width 850 height 15
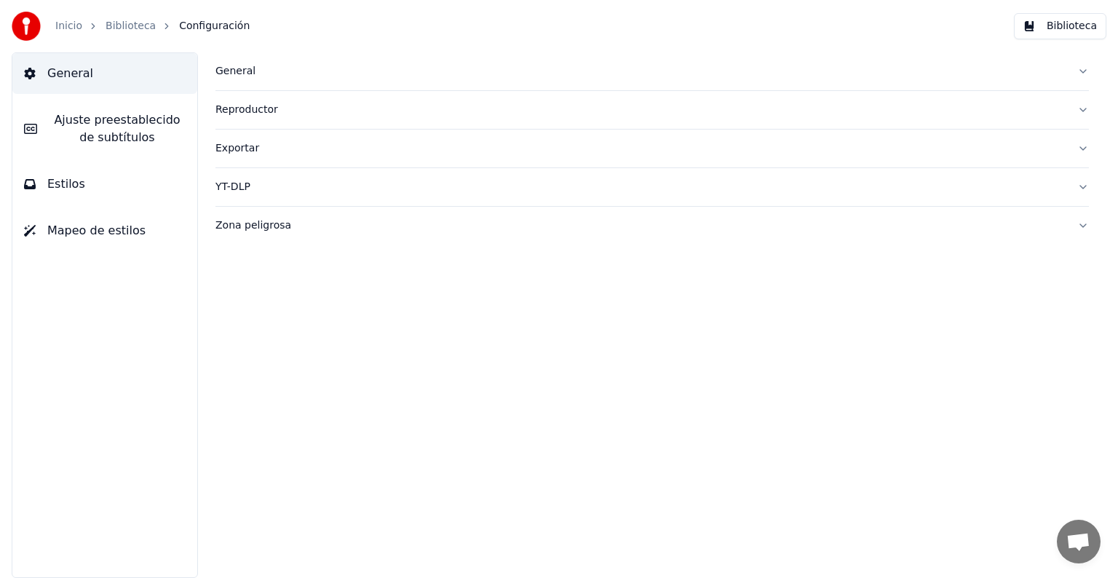
click at [1084, 148] on button "Exportar" at bounding box center [651, 149] width 873 height 38
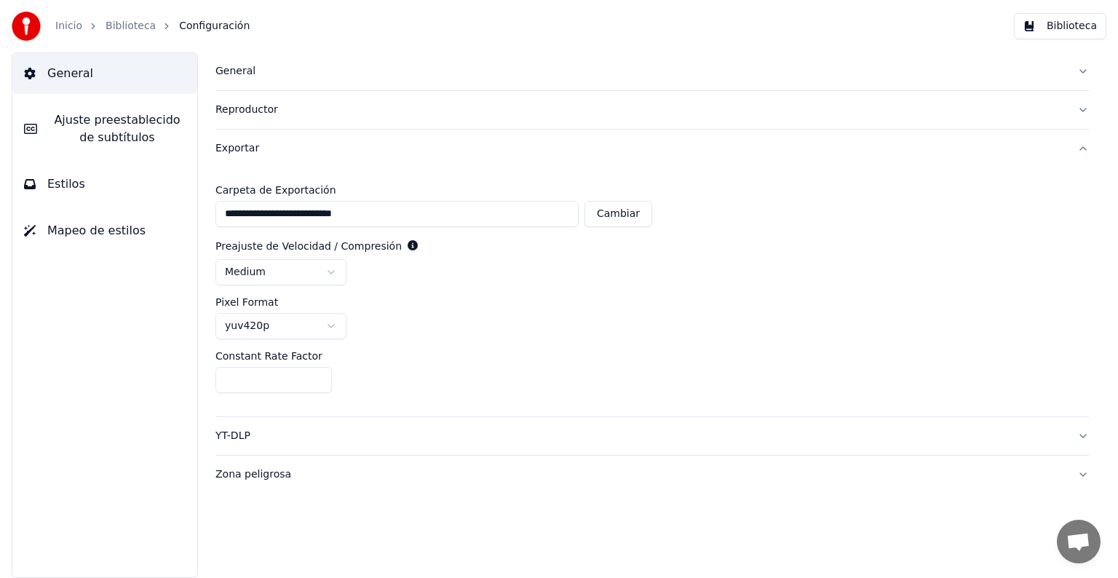
click at [239, 150] on div "Exportar" at bounding box center [640, 148] width 850 height 15
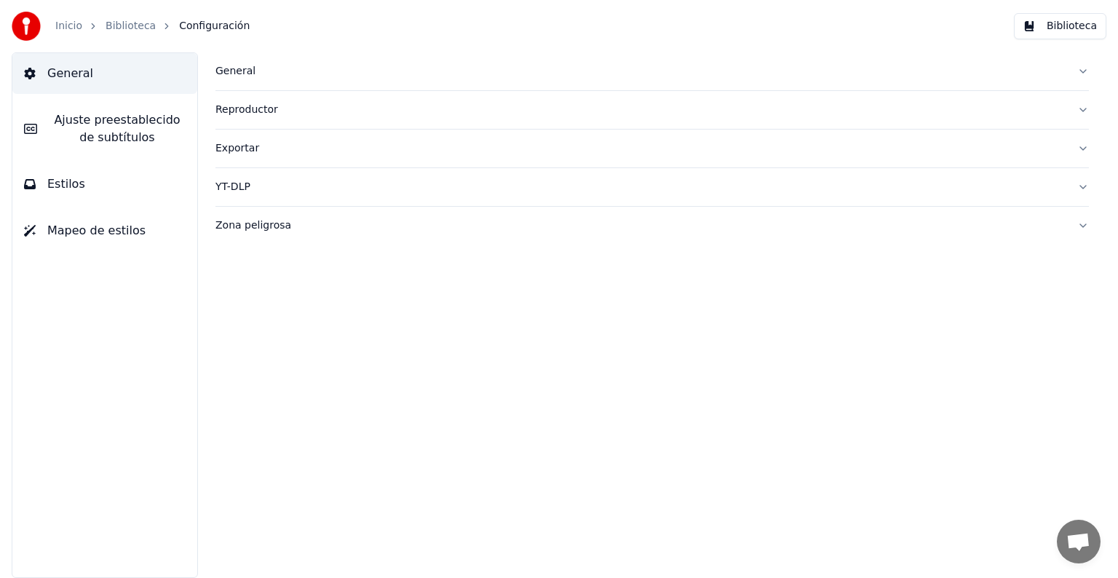
click at [64, 71] on span "General" at bounding box center [70, 73] width 46 height 17
click at [65, 71] on span "General" at bounding box center [70, 73] width 46 height 17
click at [122, 230] on span "Mapeo de estilos" at bounding box center [96, 230] width 98 height 17
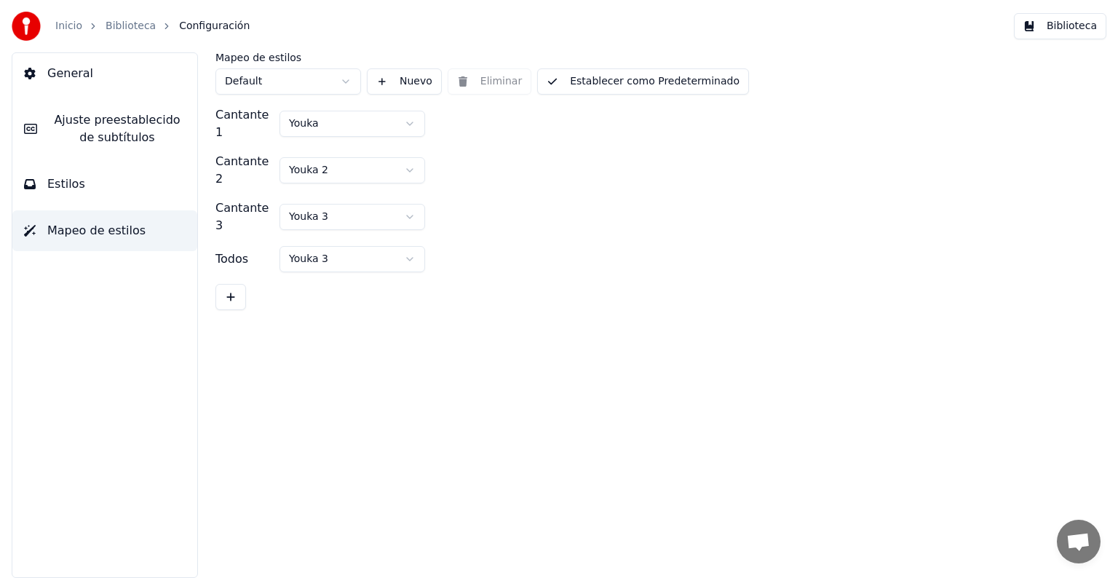
click at [74, 180] on span "Estilos" at bounding box center [66, 183] width 38 height 17
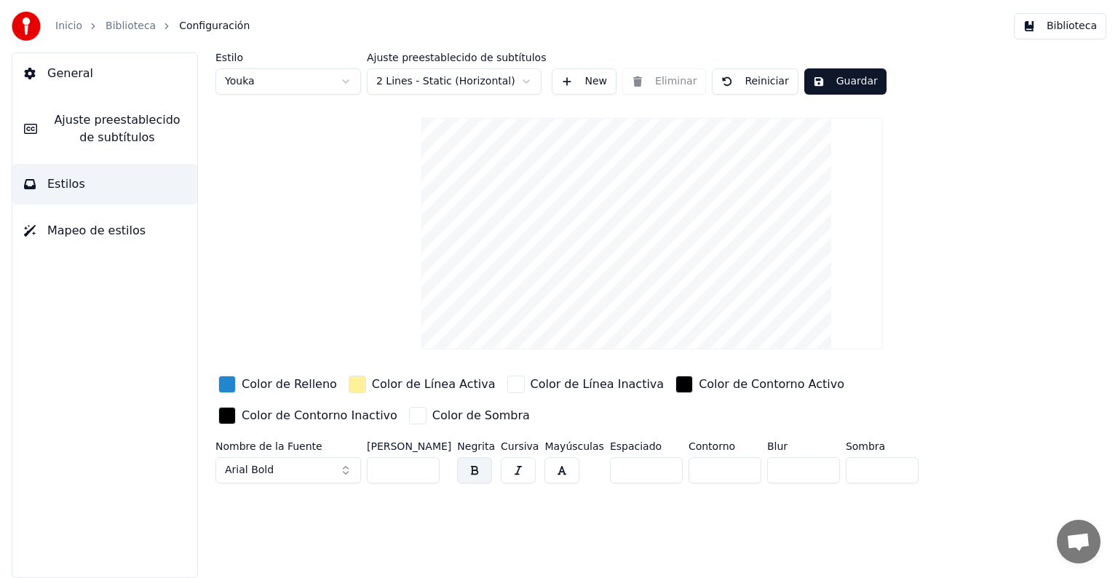
click at [838, 81] on button "Guardar" at bounding box center [845, 81] width 82 height 26
click at [1069, 29] on button "Biblioteca" at bounding box center [1060, 26] width 92 height 26
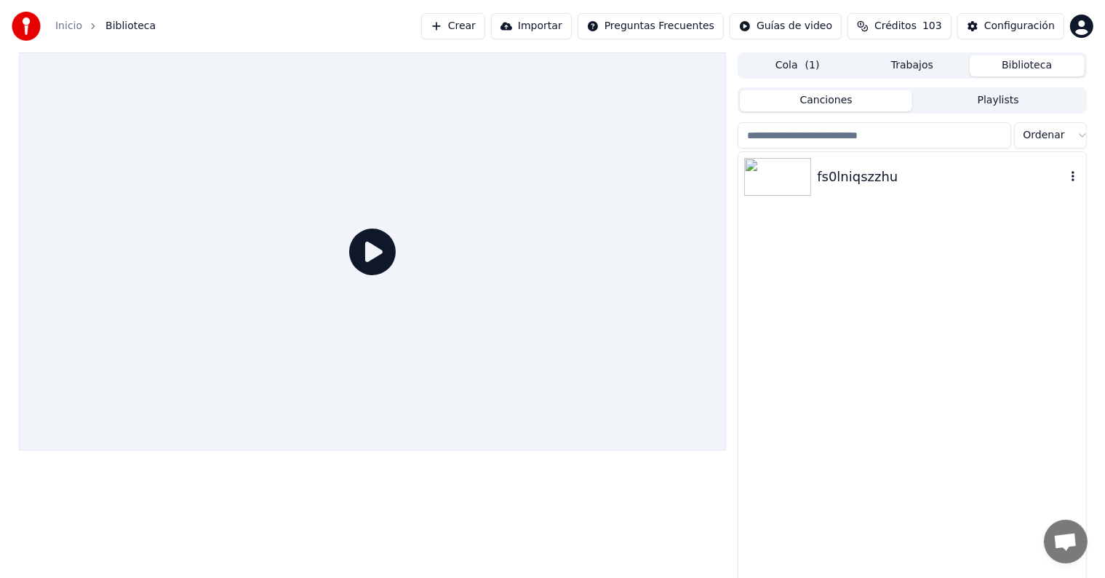
click at [866, 183] on div "fs0lniqszzhu" at bounding box center [941, 177] width 248 height 20
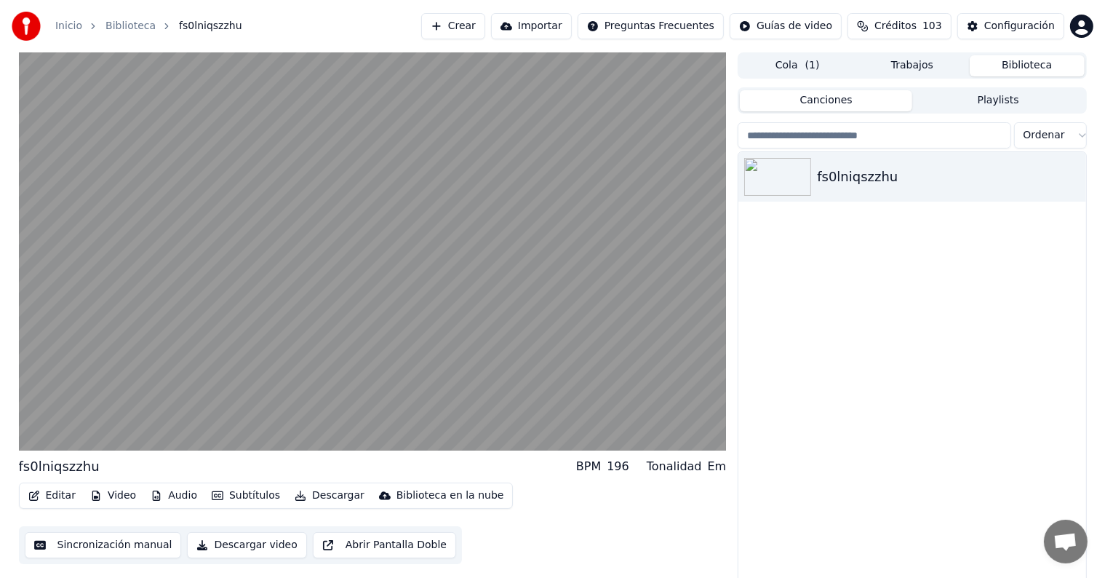
scroll to position [7, 0]
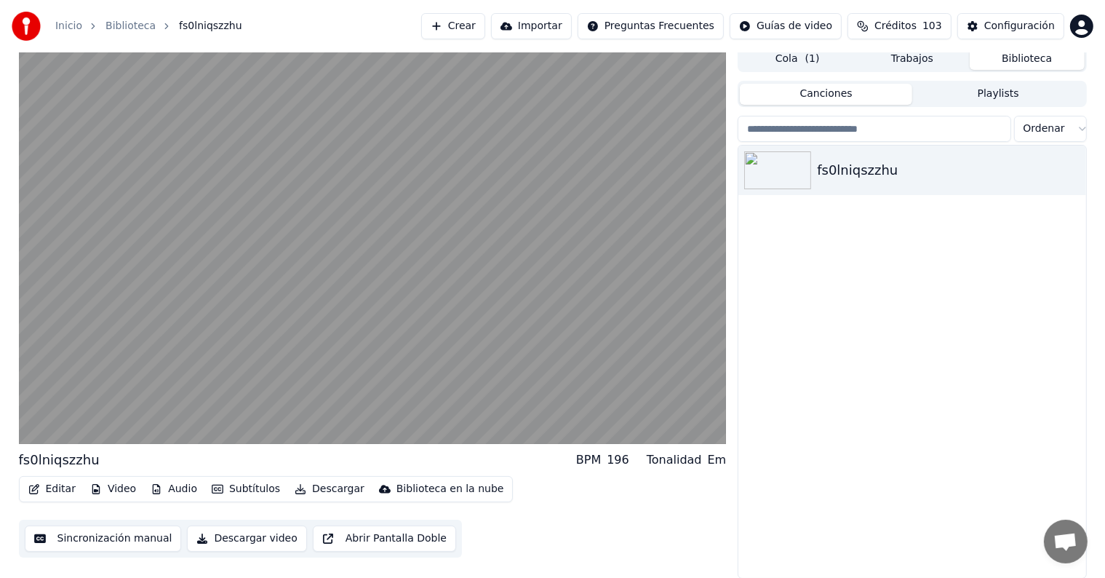
click at [127, 536] on button "Sincronización manual" at bounding box center [103, 538] width 157 height 26
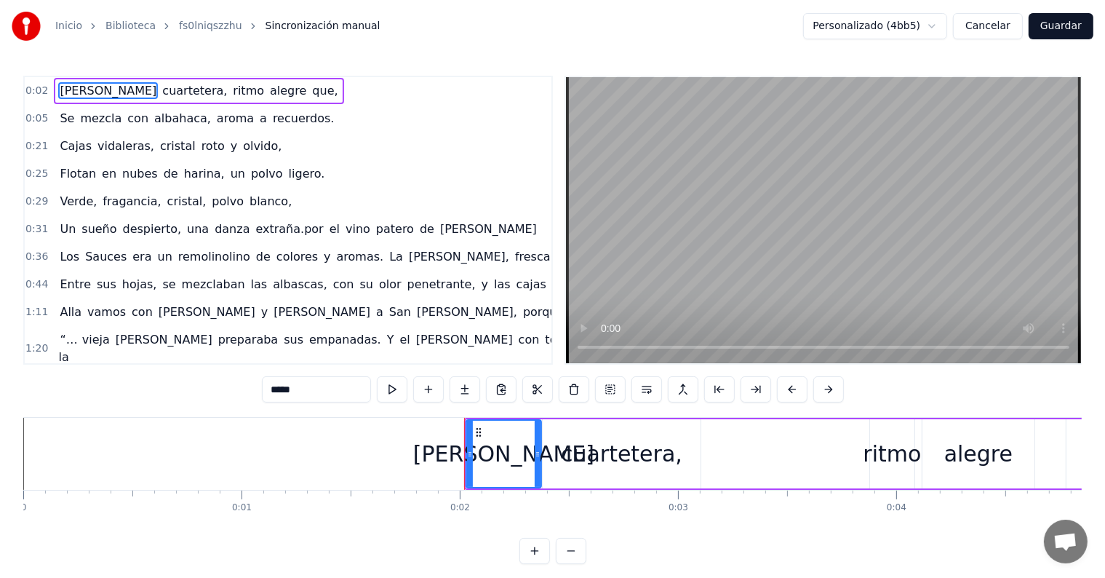
click at [1054, 26] on button "Guardar" at bounding box center [1061, 26] width 65 height 26
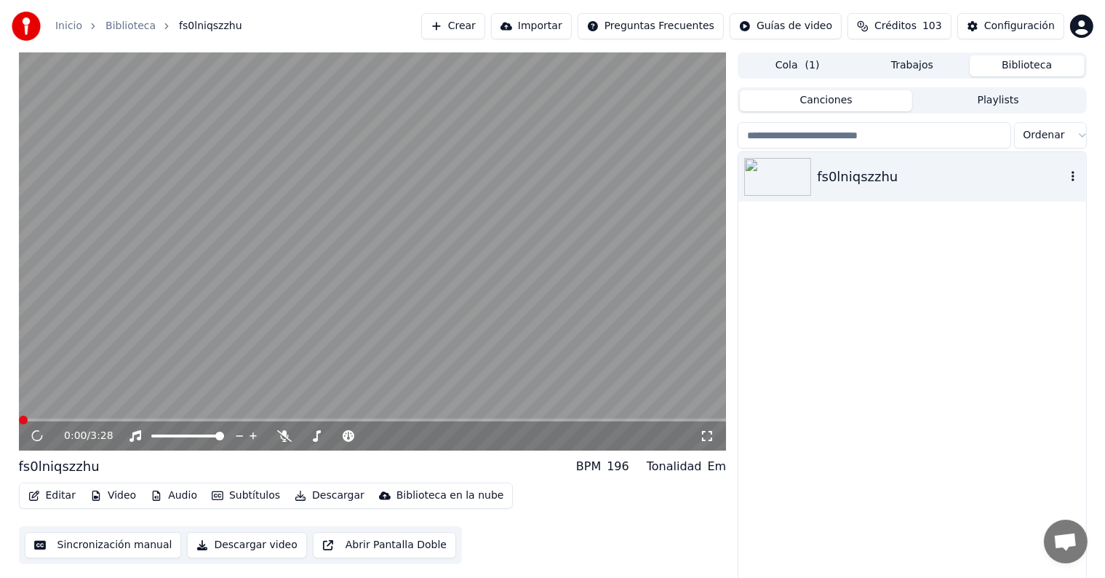
click at [1071, 180] on icon "button" at bounding box center [1073, 176] width 15 height 12
click at [40, 438] on icon at bounding box center [36, 436] width 7 height 9
click at [235, 550] on button "Descargar video" at bounding box center [246, 545] width 119 height 26
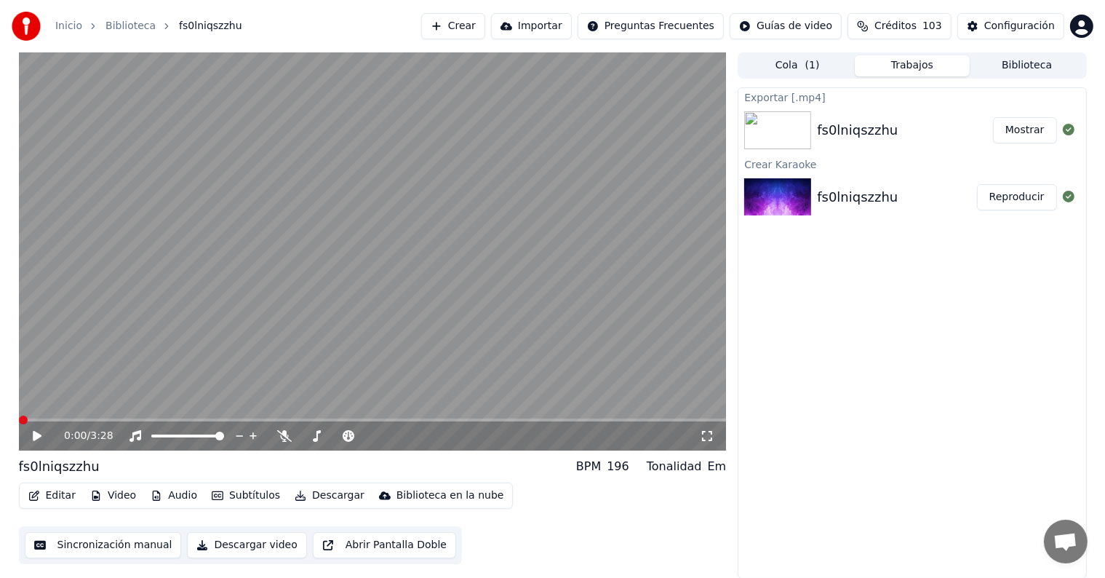
click at [71, 26] on link "Inicio" at bounding box center [68, 26] width 27 height 15
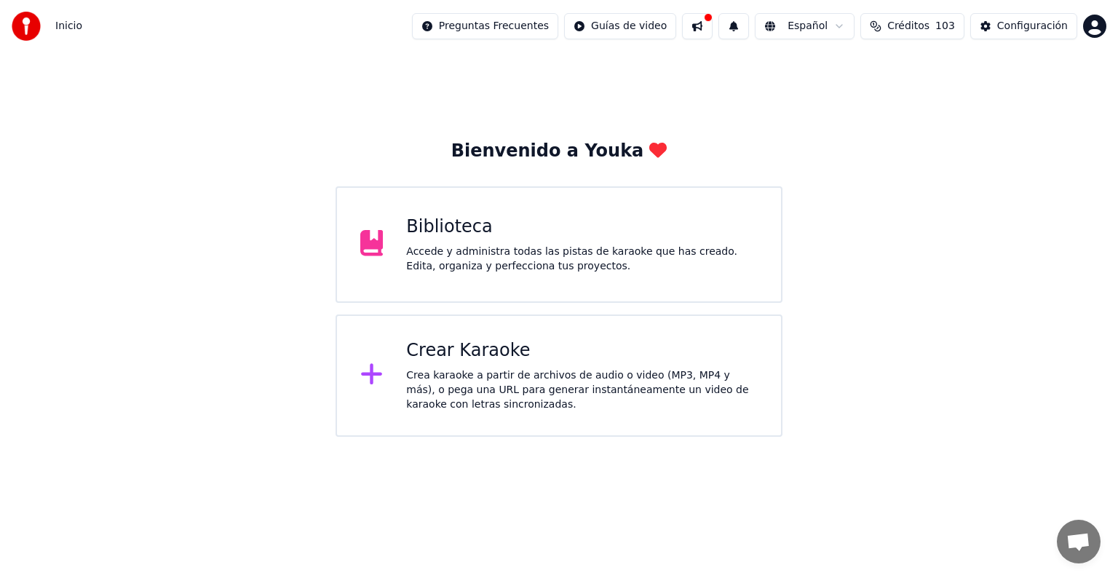
click at [448, 378] on div "Crea karaoke a partir de archivos de audio o video (MP3, MP4 y más), o pega una…" at bounding box center [581, 390] width 351 height 44
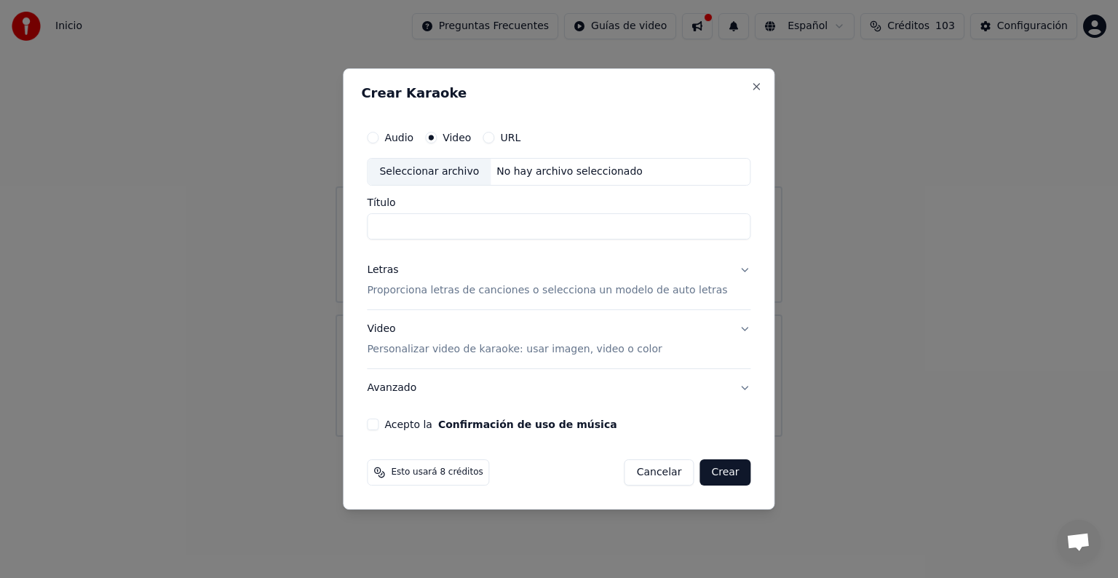
click at [443, 222] on input "Título" at bounding box center [558, 226] width 383 height 26
type input "*"
type input "**********"
click at [728, 329] on button "Video Personalizar video de karaoke: usar imagen, video o color" at bounding box center [558, 339] width 383 height 58
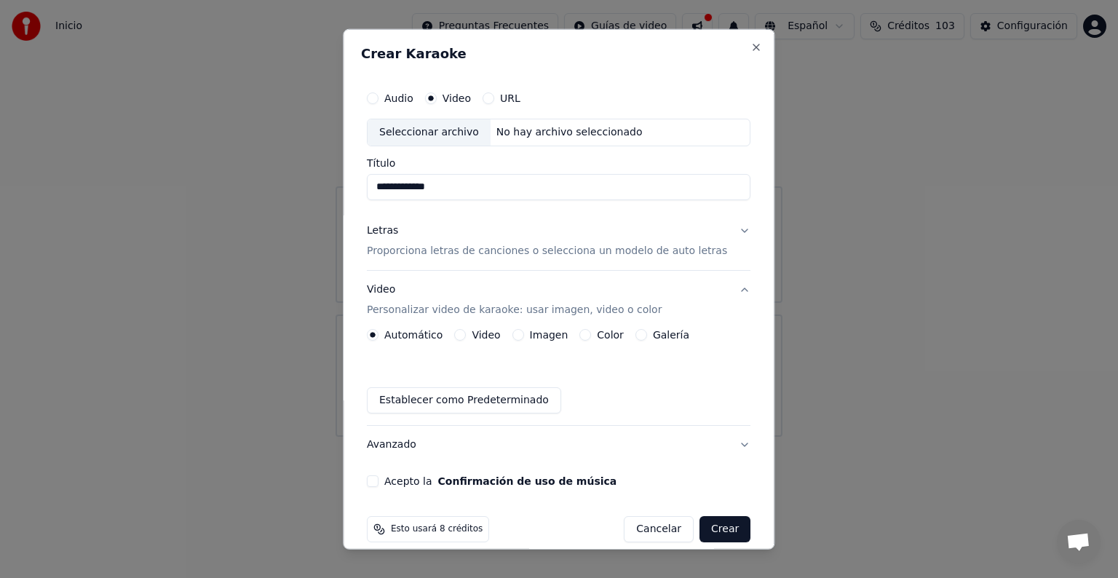
click at [486, 335] on label "Video" at bounding box center [486, 335] width 28 height 10
click at [466, 335] on button "Video" at bounding box center [461, 335] width 12 height 12
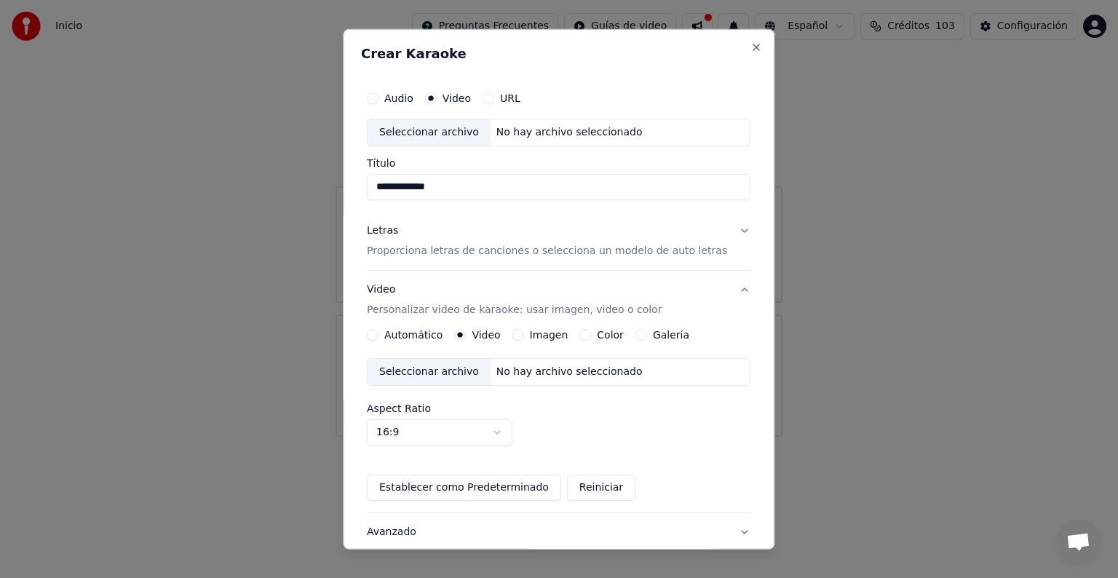
click at [456, 373] on div "Seleccionar archivo" at bounding box center [428, 372] width 123 height 26
click at [728, 230] on button "Letras Proporciona letras de canciones o selecciona un modelo de auto letras" at bounding box center [558, 241] width 383 height 58
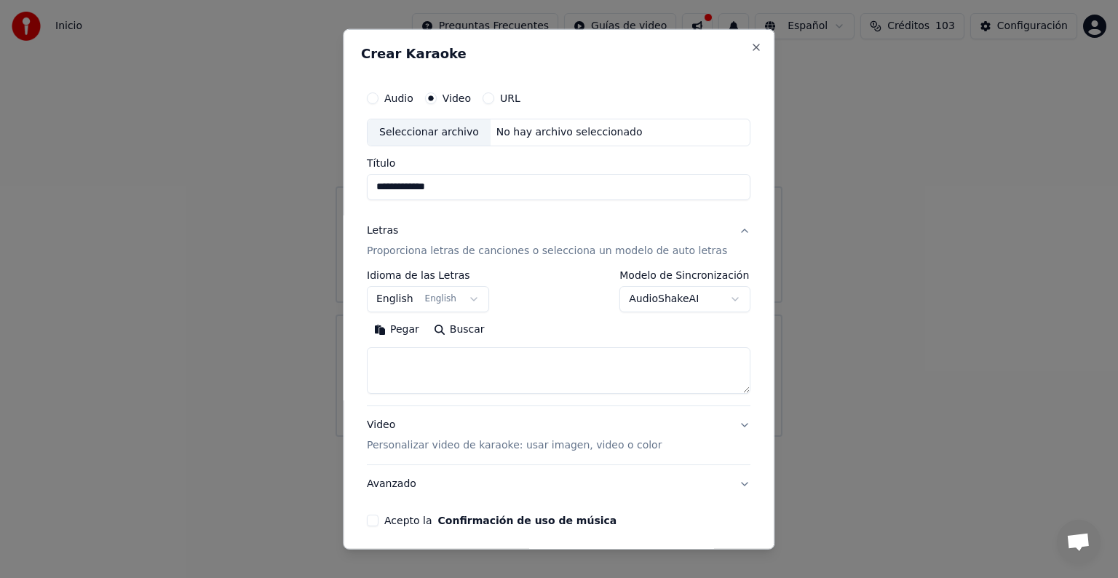
click at [476, 297] on button "English English" at bounding box center [428, 299] width 122 height 26
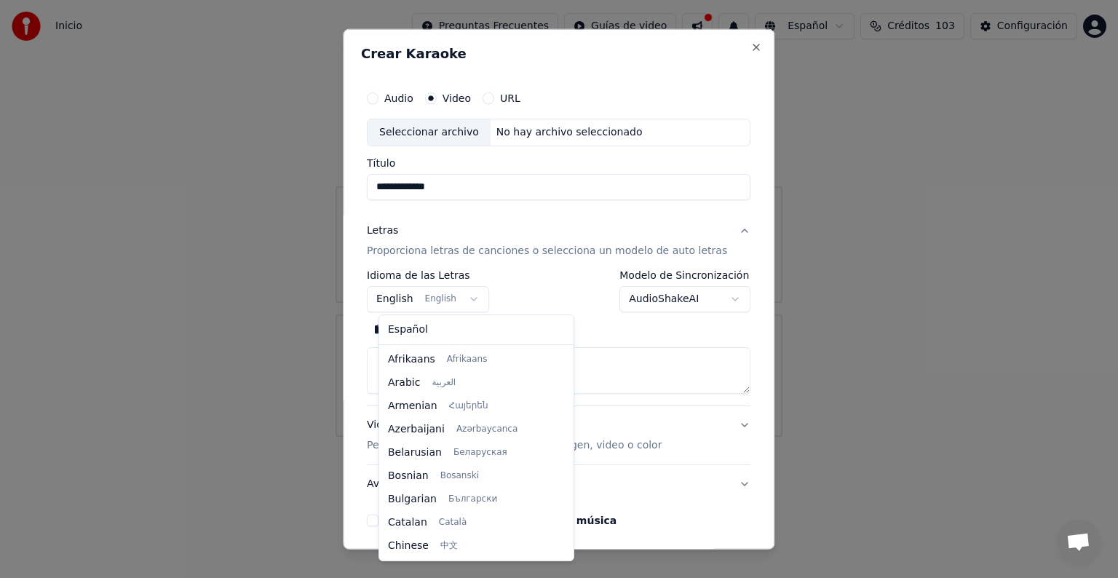
scroll to position [116, 0]
select select "**"
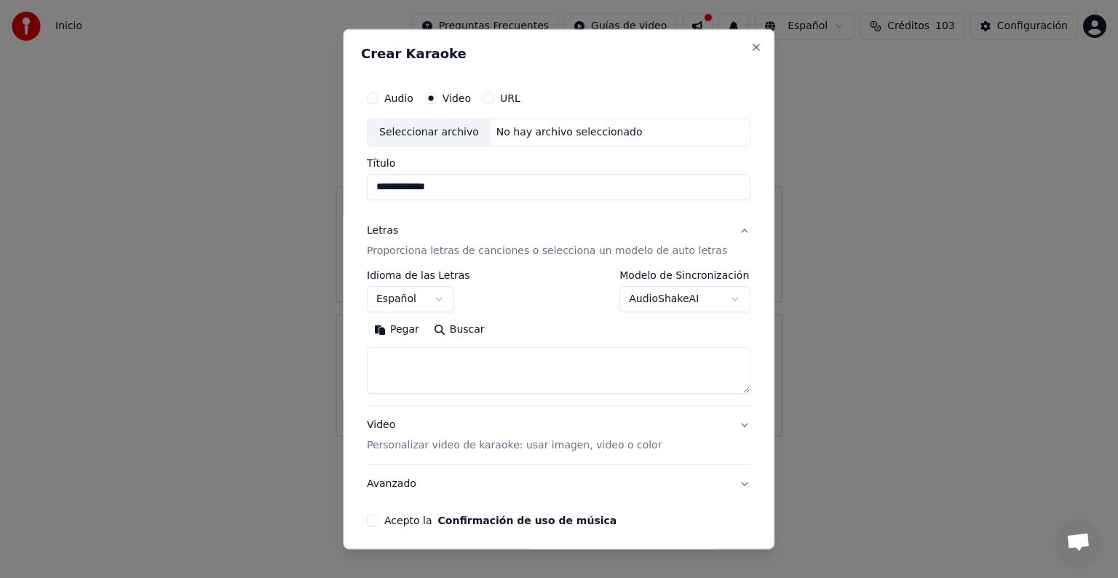
click at [711, 298] on body "**********" at bounding box center [559, 218] width 1118 height 437
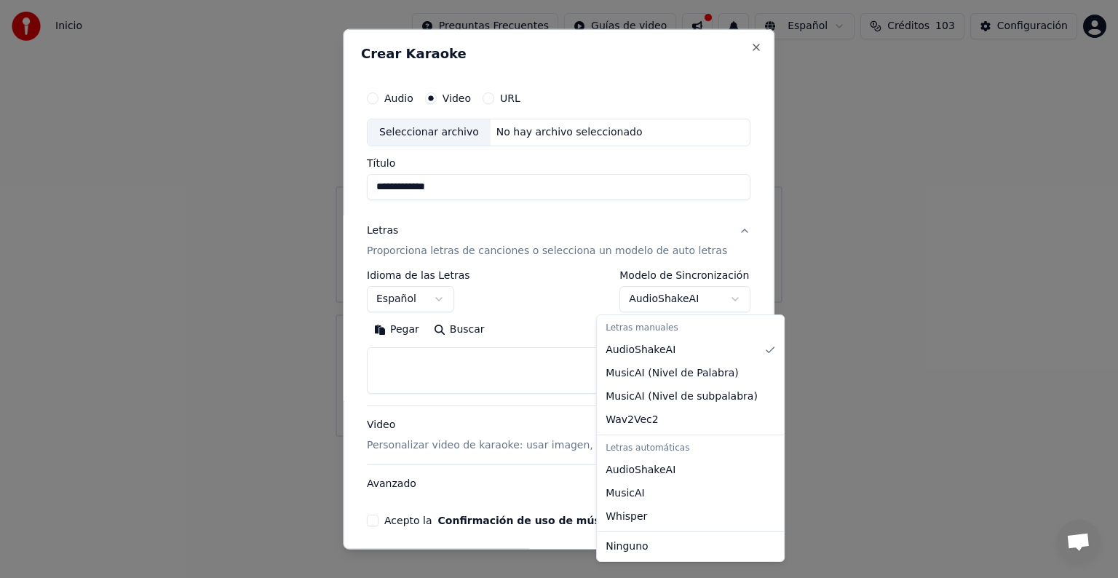
select select "****"
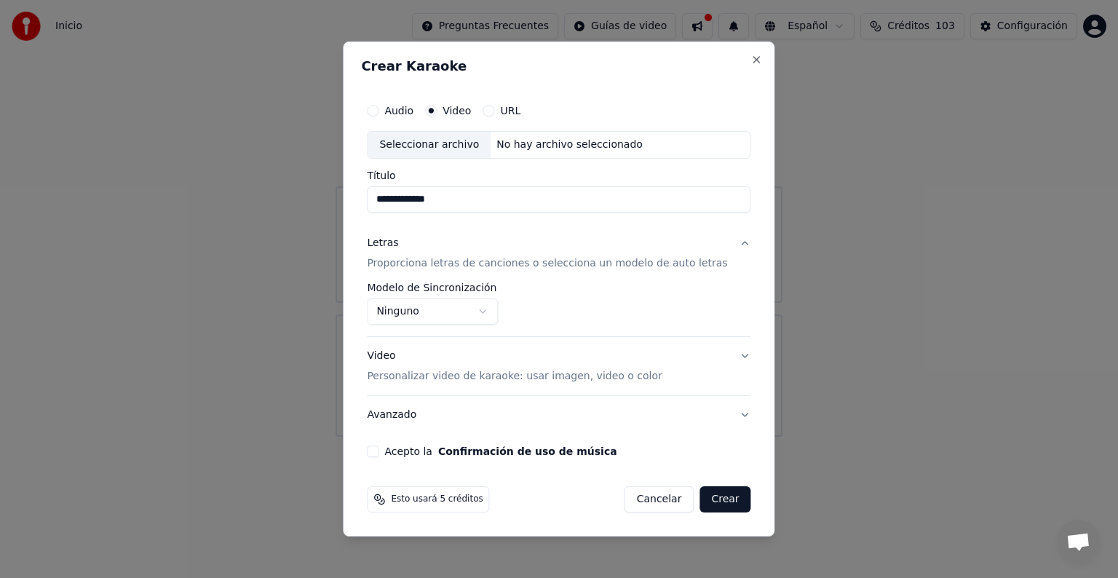
click at [503, 309] on body "**********" at bounding box center [559, 218] width 1118 height 437
click at [723, 244] on button "Letras Proporciona letras de canciones o selecciona un modelo de auto letras" at bounding box center [558, 253] width 383 height 58
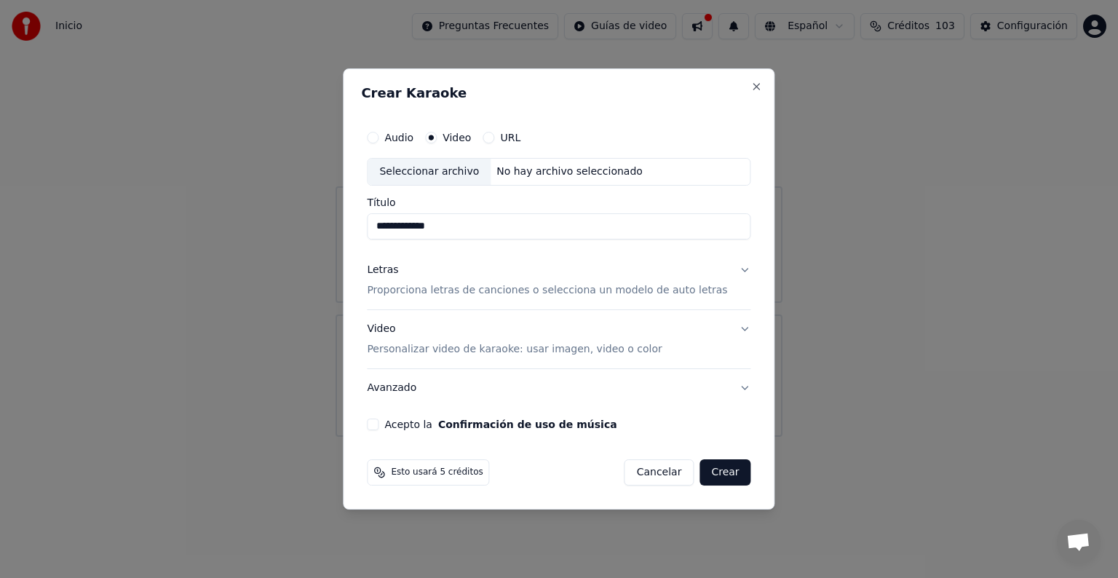
click at [723, 270] on button "Letras Proporciona letras de canciones o selecciona un modelo de auto letras" at bounding box center [558, 280] width 383 height 58
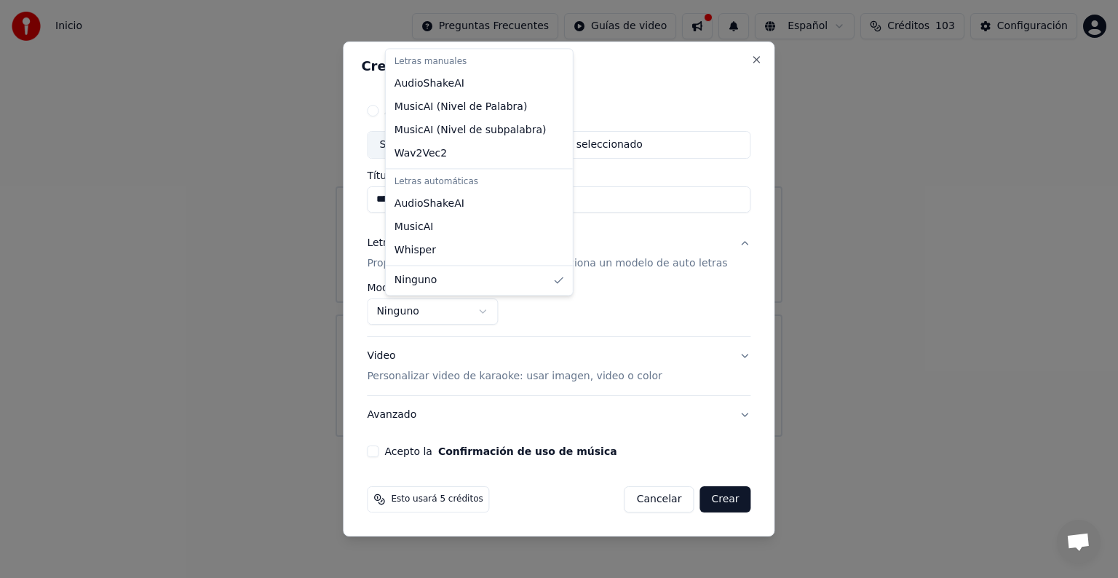
click at [489, 312] on button "Ninguno" at bounding box center [432, 311] width 131 height 26
select select "**********"
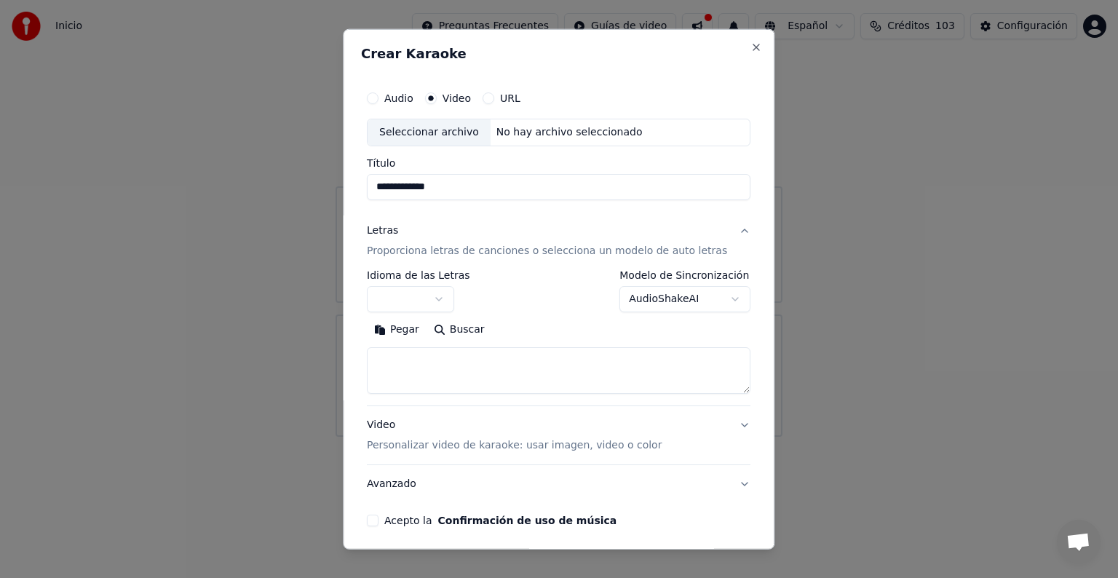
click at [442, 364] on textarea at bounding box center [558, 370] width 383 height 47
click at [397, 357] on textarea at bounding box center [558, 370] width 383 height 47
click at [404, 328] on button "Pegar" at bounding box center [397, 329] width 60 height 23
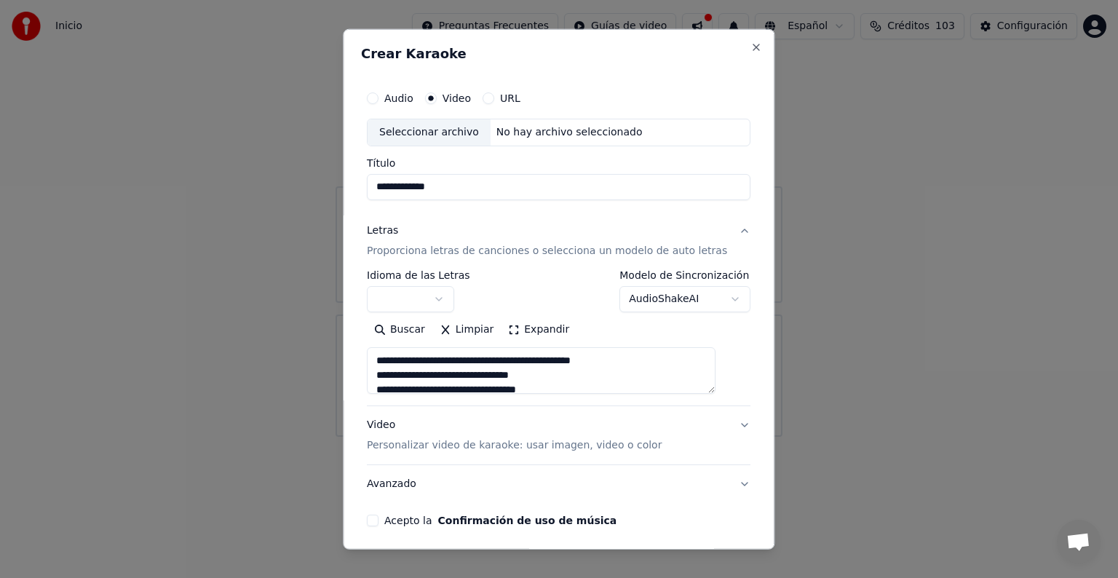
click at [597, 379] on textarea "**********" at bounding box center [541, 370] width 349 height 47
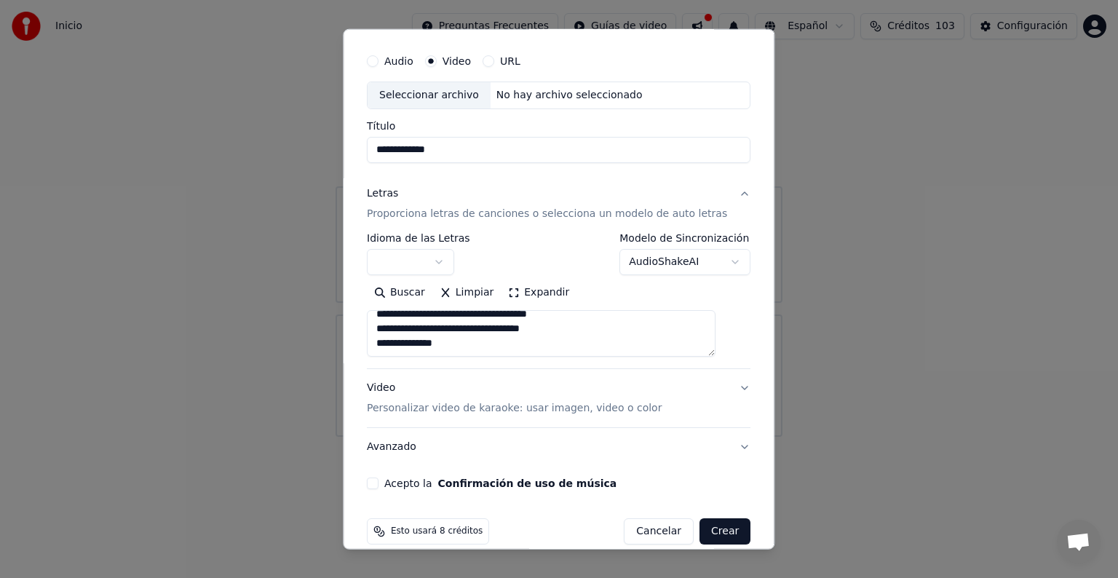
scroll to position [55, 0]
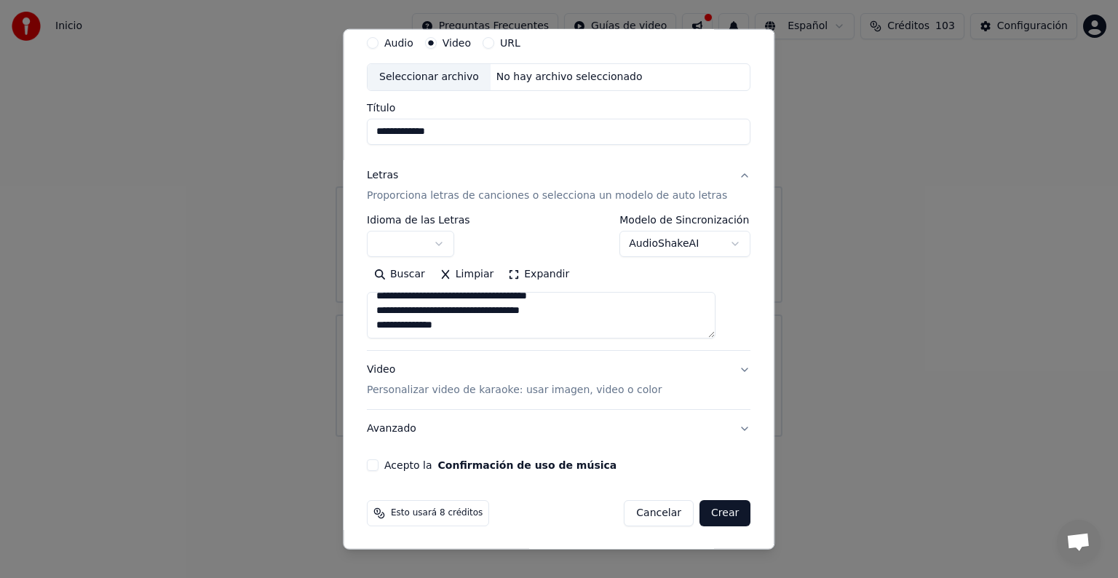
click at [463, 322] on textarea "**********" at bounding box center [541, 315] width 349 height 47
click at [466, 303] on textarea "**********" at bounding box center [541, 315] width 349 height 47
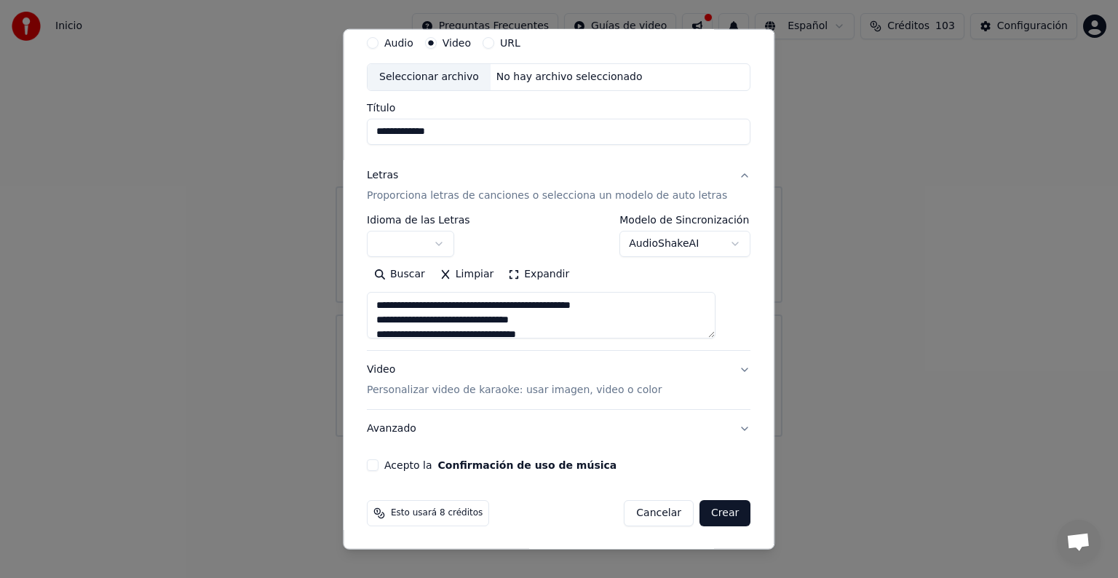
drag, startPoint x: 466, startPoint y: 303, endPoint x: 378, endPoint y: 295, distance: 88.3
click at [378, 295] on div "**********" at bounding box center [558, 250] width 395 height 454
type textarea "**********"
click at [551, 274] on button "Expandir" at bounding box center [539, 274] width 76 height 23
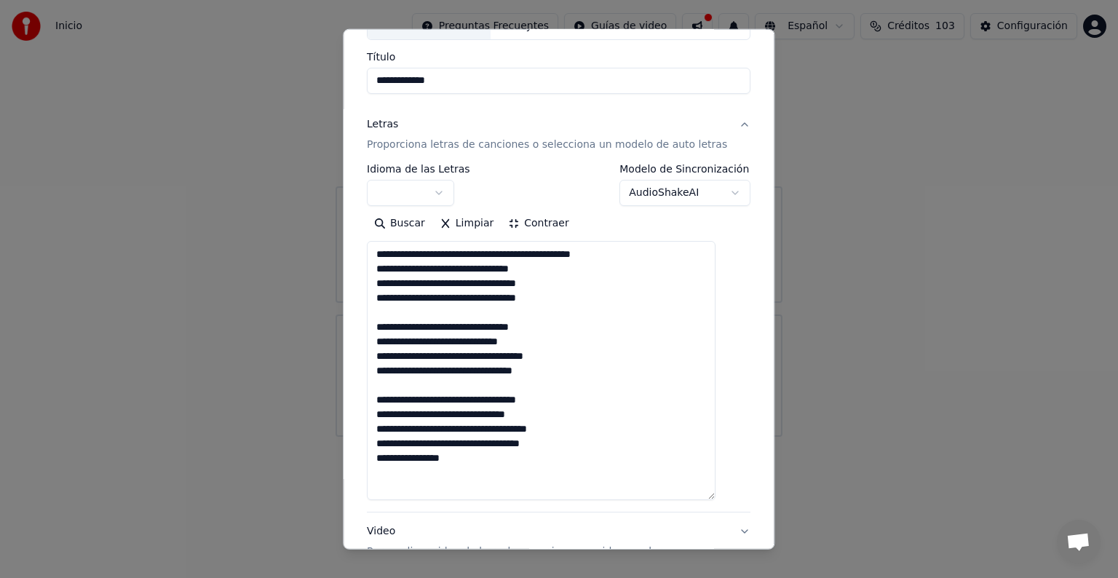
scroll to position [128, 0]
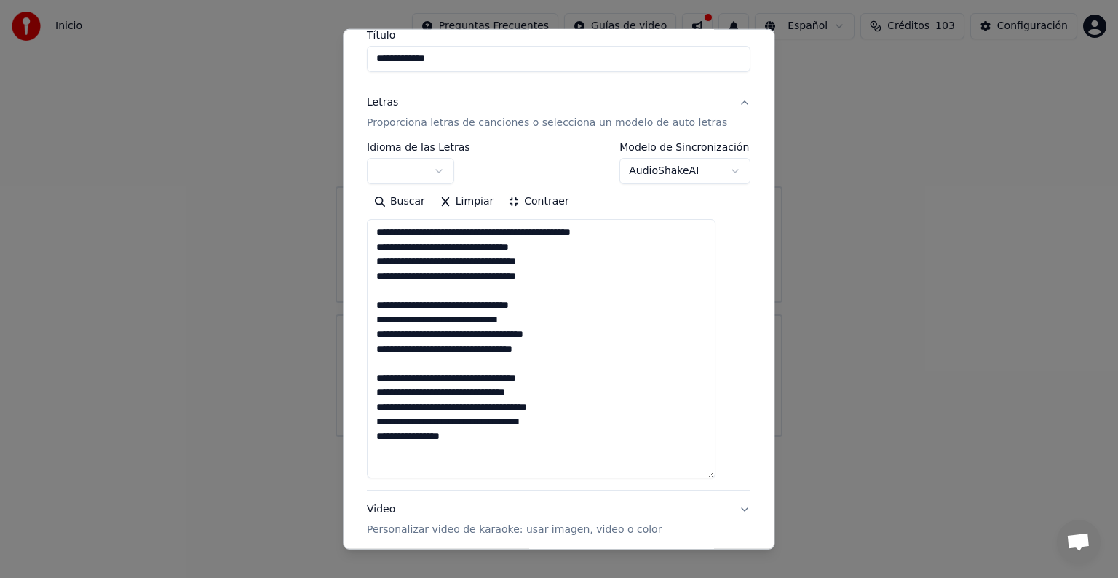
click at [428, 458] on textarea "**********" at bounding box center [541, 348] width 349 height 259
click at [454, 170] on button "button" at bounding box center [410, 171] width 87 height 26
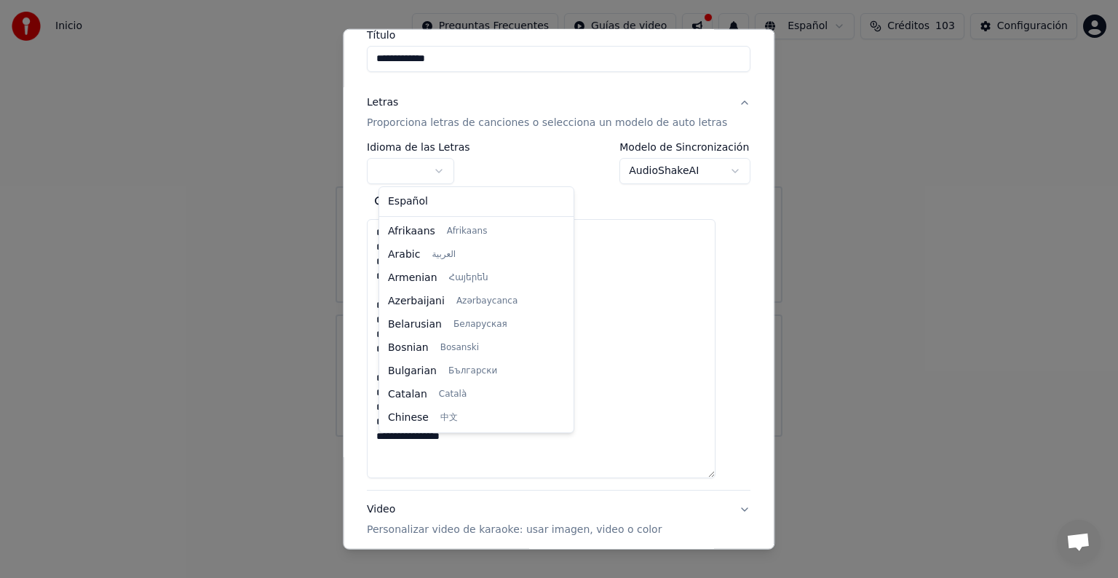
select select "**"
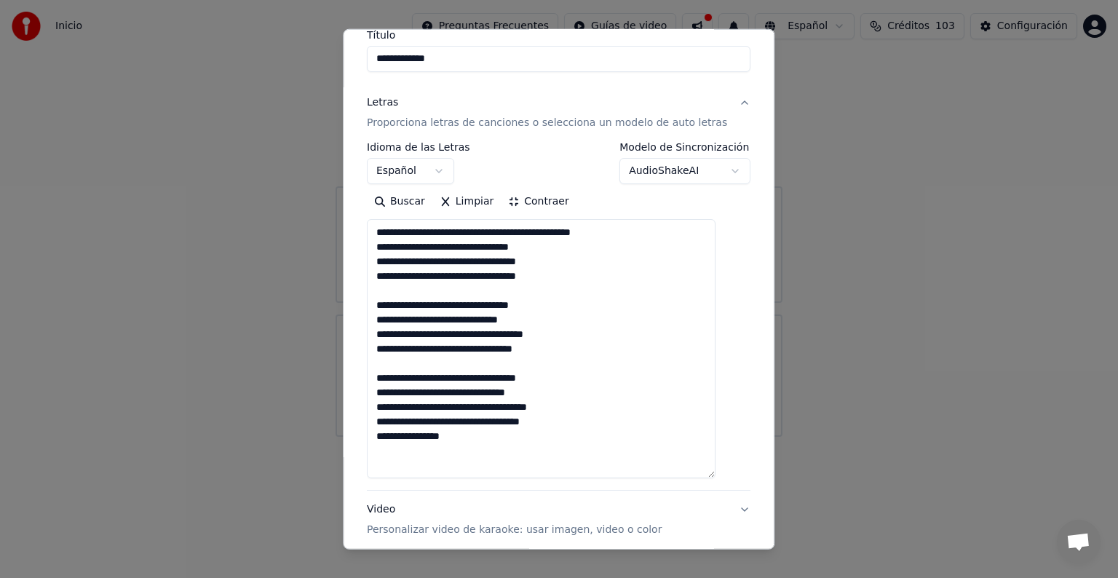
click at [707, 171] on body "**********" at bounding box center [559, 218] width 1118 height 437
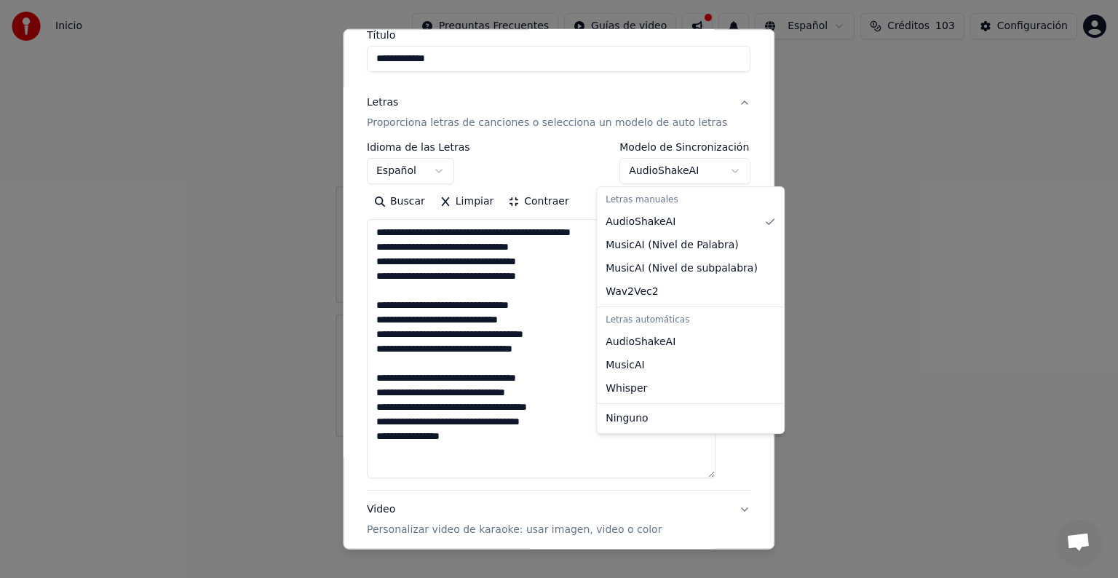
select select "**********"
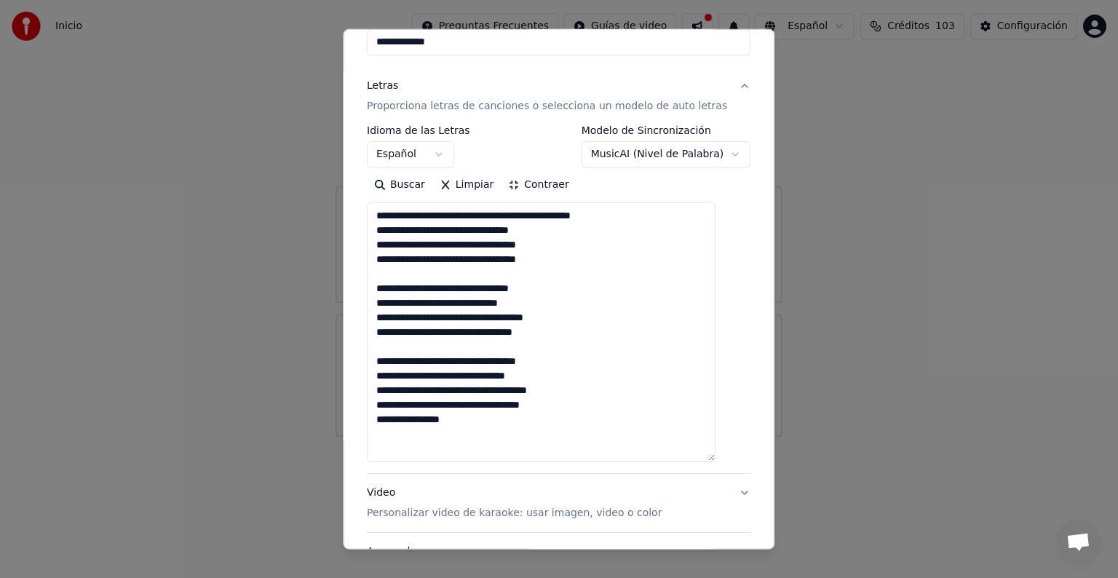
scroll to position [122, 0]
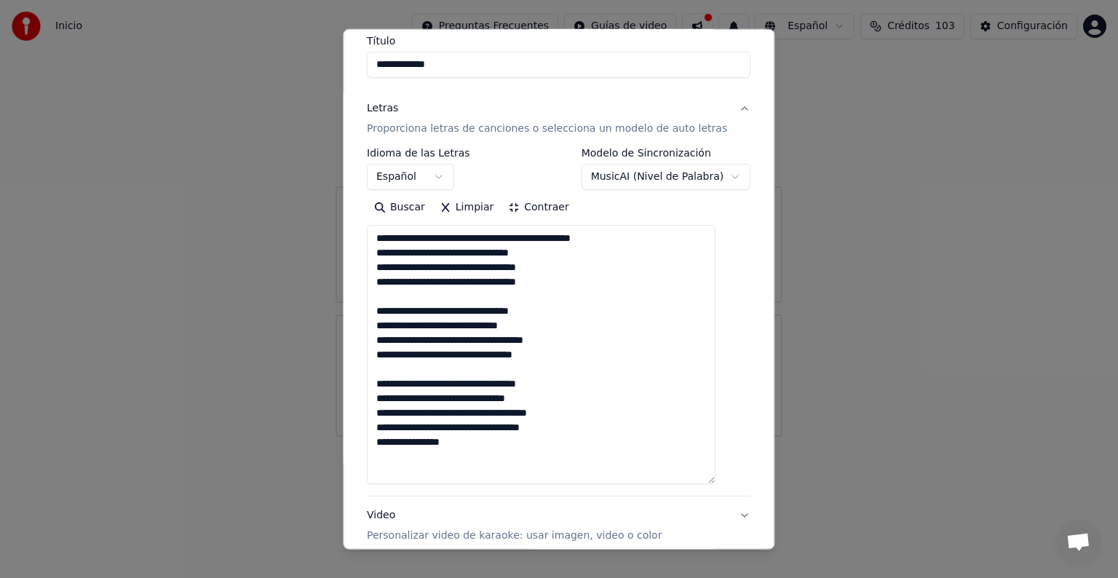
click at [396, 238] on textarea "**********" at bounding box center [541, 354] width 349 height 259
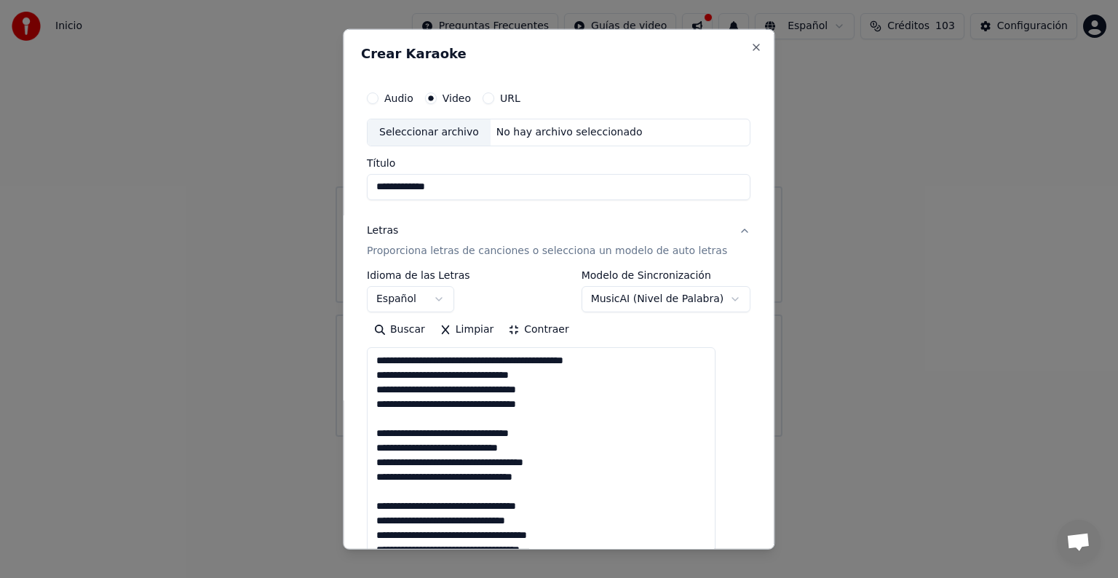
type textarea "**********"
click at [751, 43] on button "Close" at bounding box center [757, 47] width 12 height 12
select select "**********"
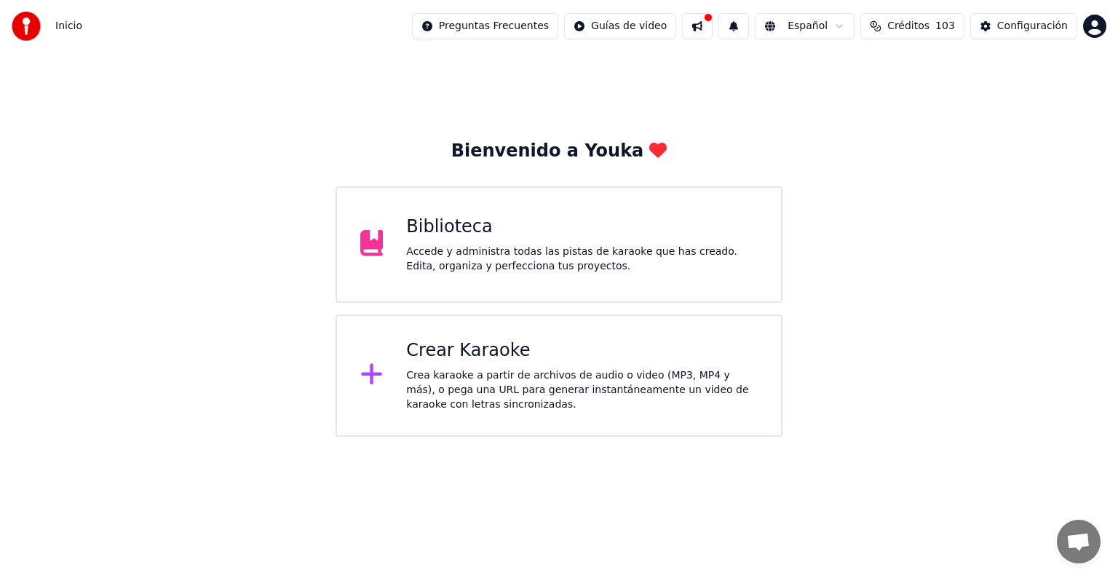
click at [461, 364] on div "Crear Karaoke Crea karaoke a partir de archivos de audio o video (MP3, MP4 y má…" at bounding box center [581, 375] width 351 height 73
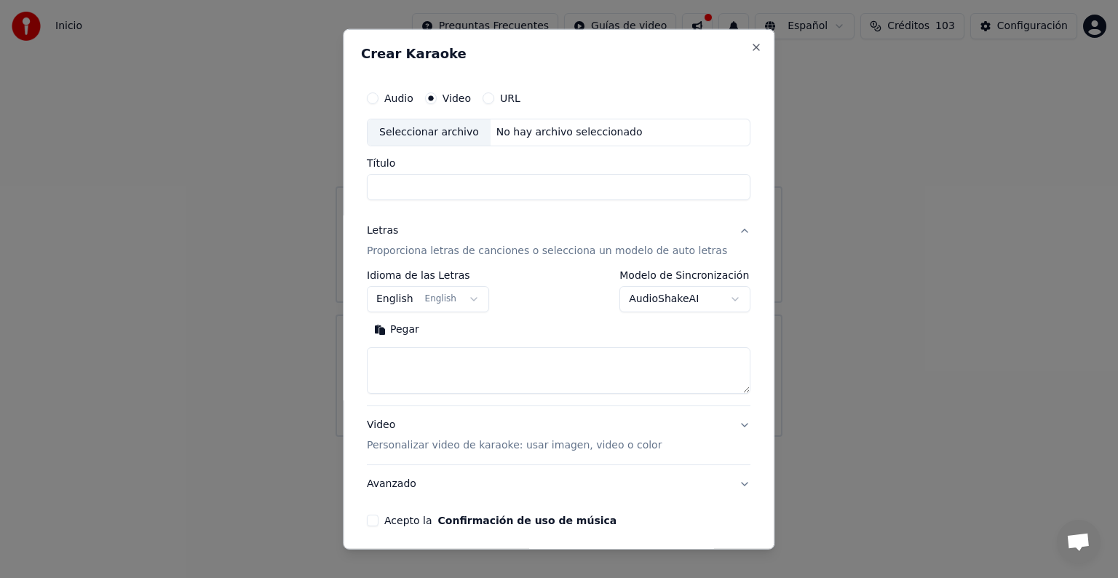
click at [431, 188] on input "Título" at bounding box center [558, 187] width 383 height 26
type input "**********"
click at [474, 299] on button "English English" at bounding box center [428, 299] width 122 height 26
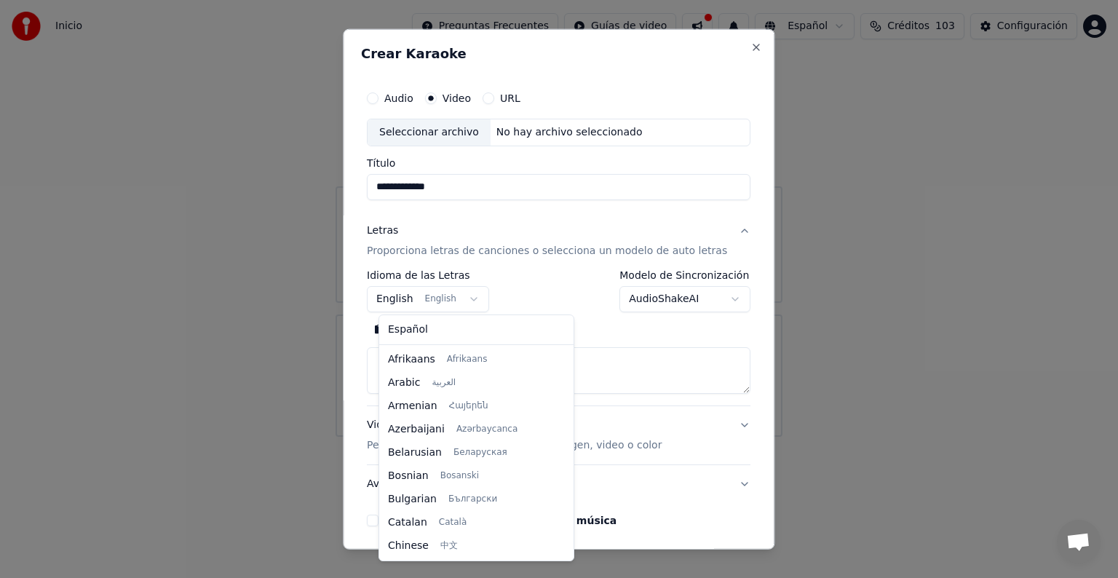
scroll to position [116, 0]
select select "**"
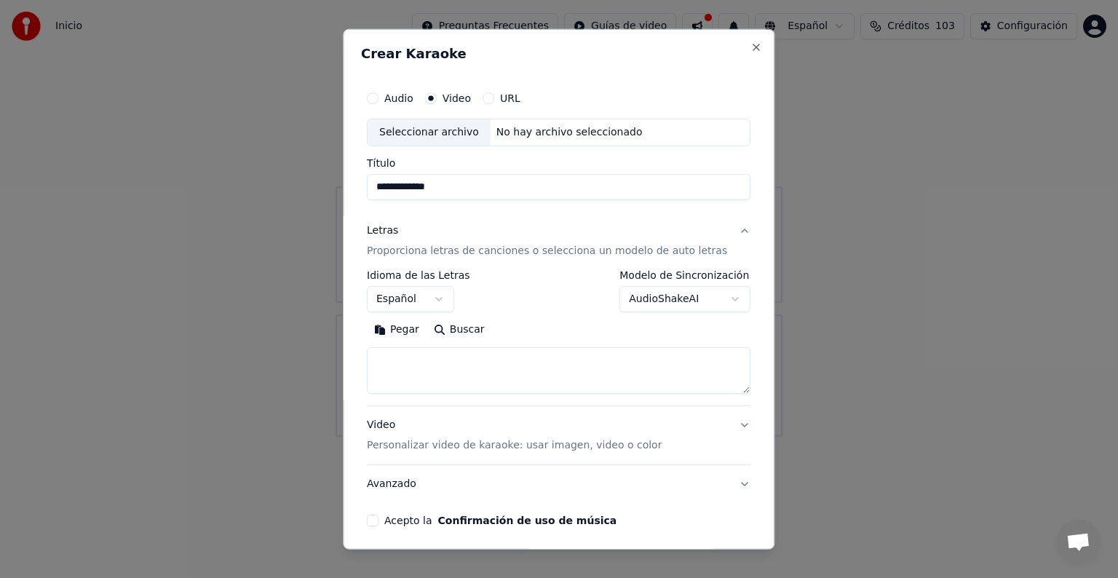
click at [411, 327] on button "Pegar" at bounding box center [397, 329] width 60 height 23
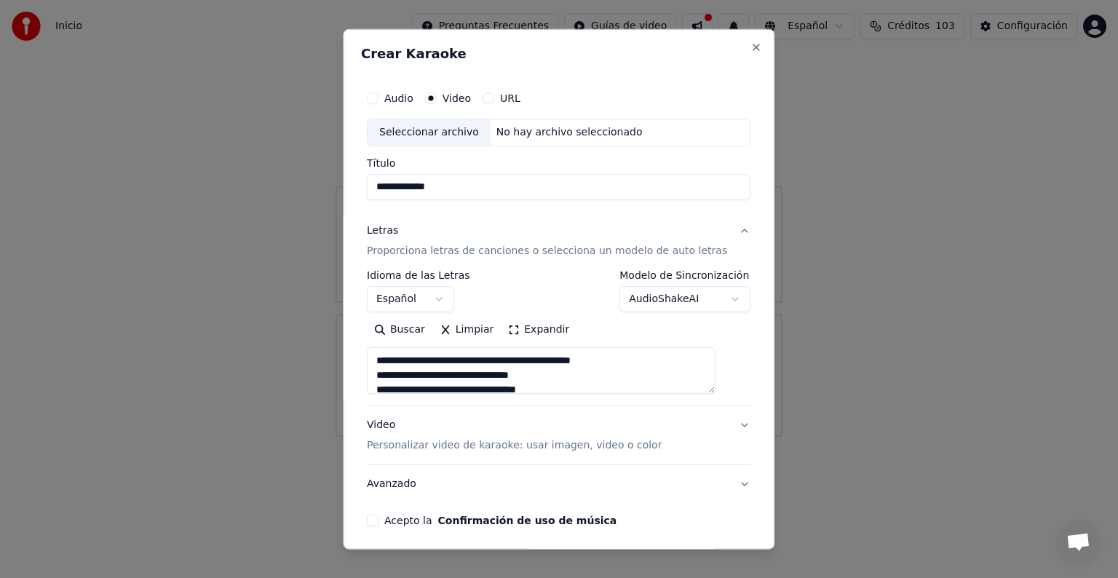
click at [399, 361] on textarea "**********" at bounding box center [541, 370] width 349 height 47
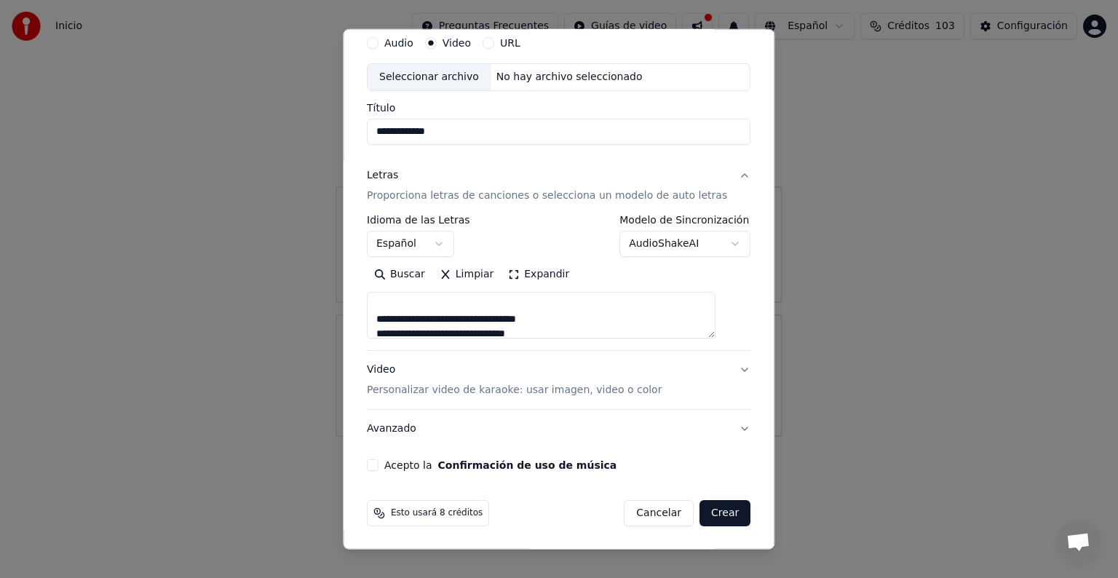
scroll to position [146, 0]
type textarea "**********"
click at [378, 462] on button "Acepto la Confirmación de uso de música" at bounding box center [373, 465] width 12 height 12
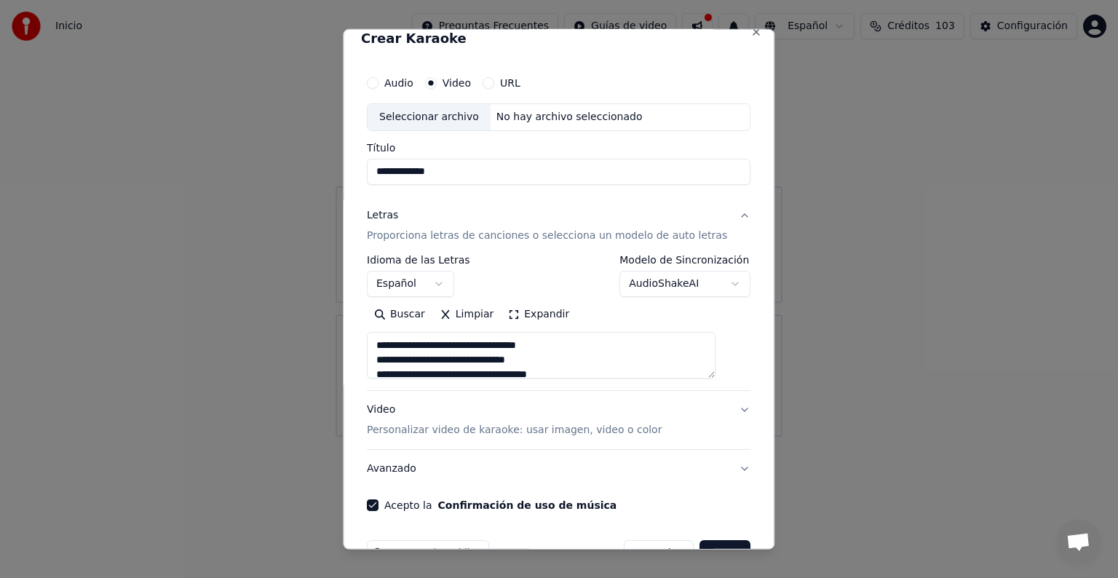
scroll to position [0, 0]
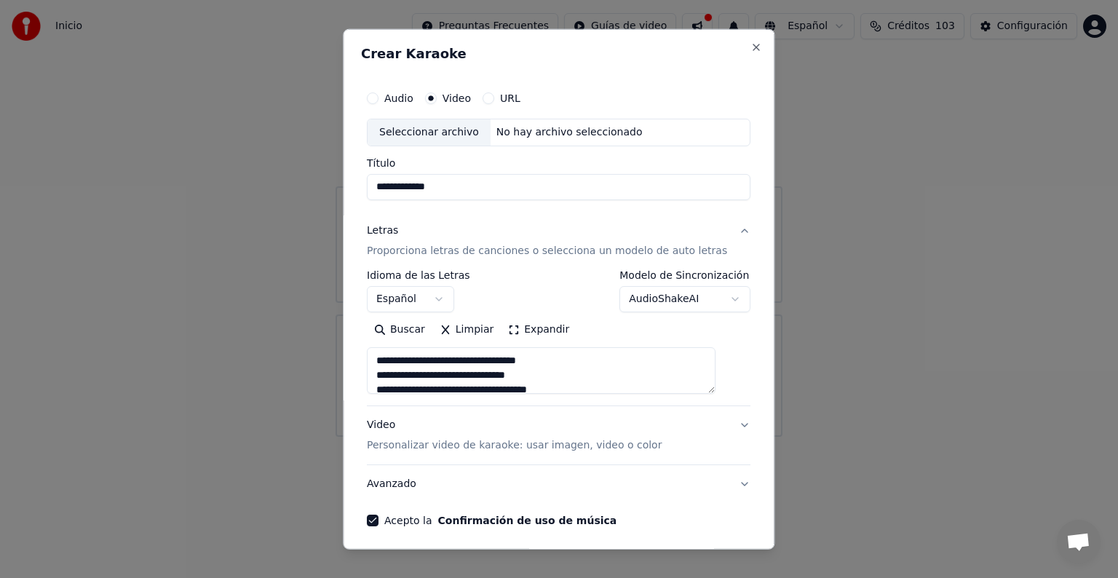
click at [441, 132] on div "Seleccionar archivo" at bounding box center [428, 132] width 123 height 26
type input "**********"
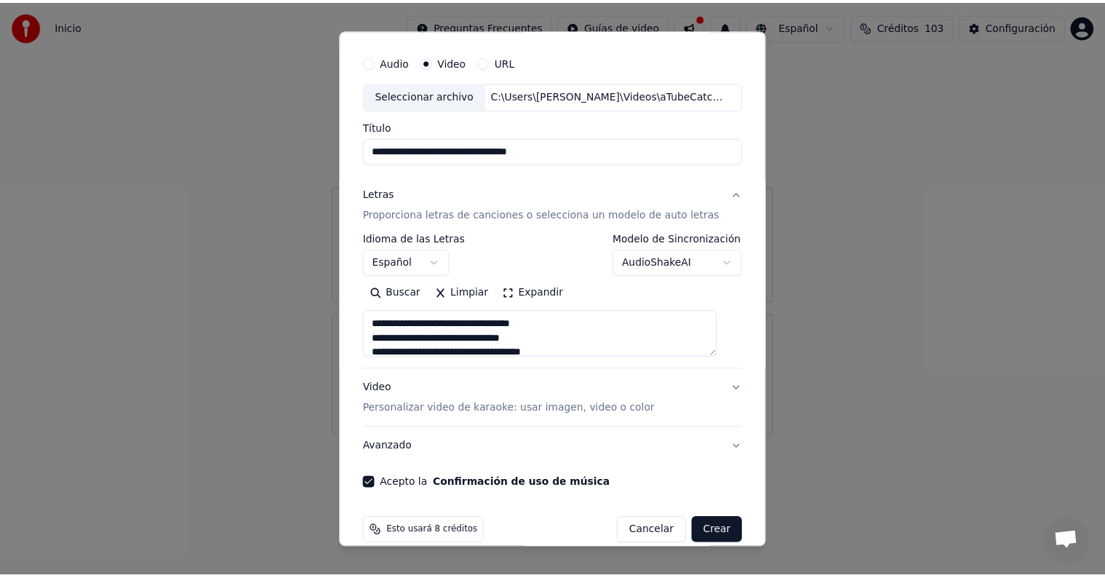
scroll to position [55, 0]
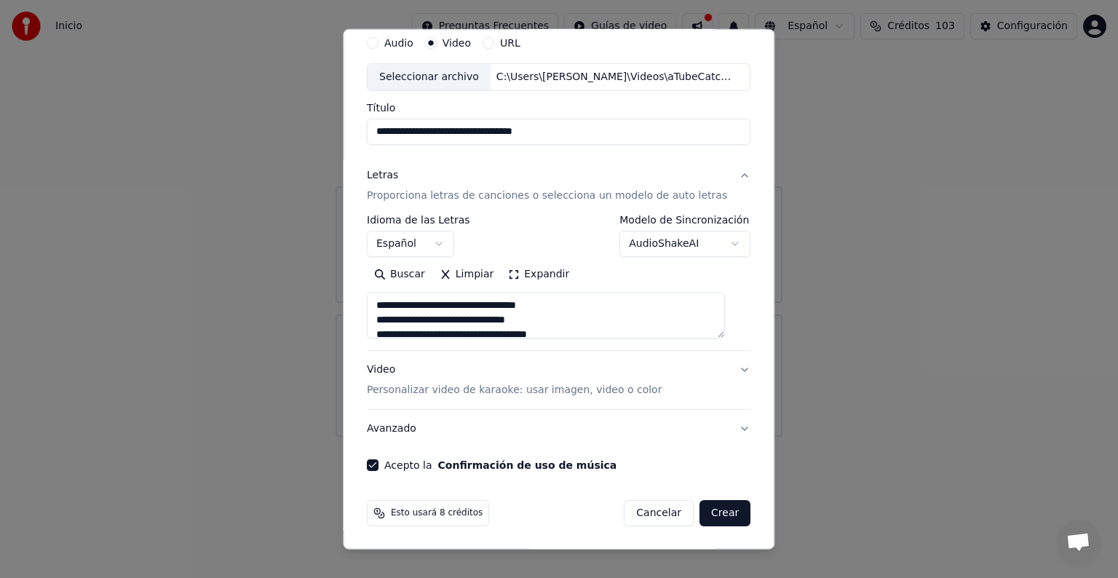
click at [709, 515] on button "Crear" at bounding box center [724, 513] width 51 height 26
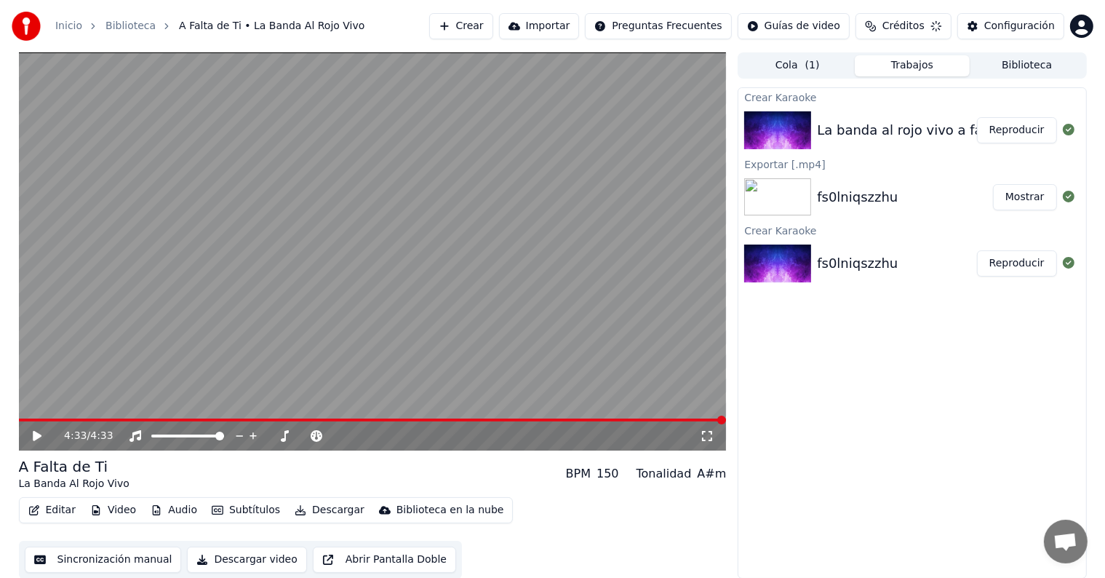
click at [35, 436] on icon at bounding box center [37, 436] width 9 height 10
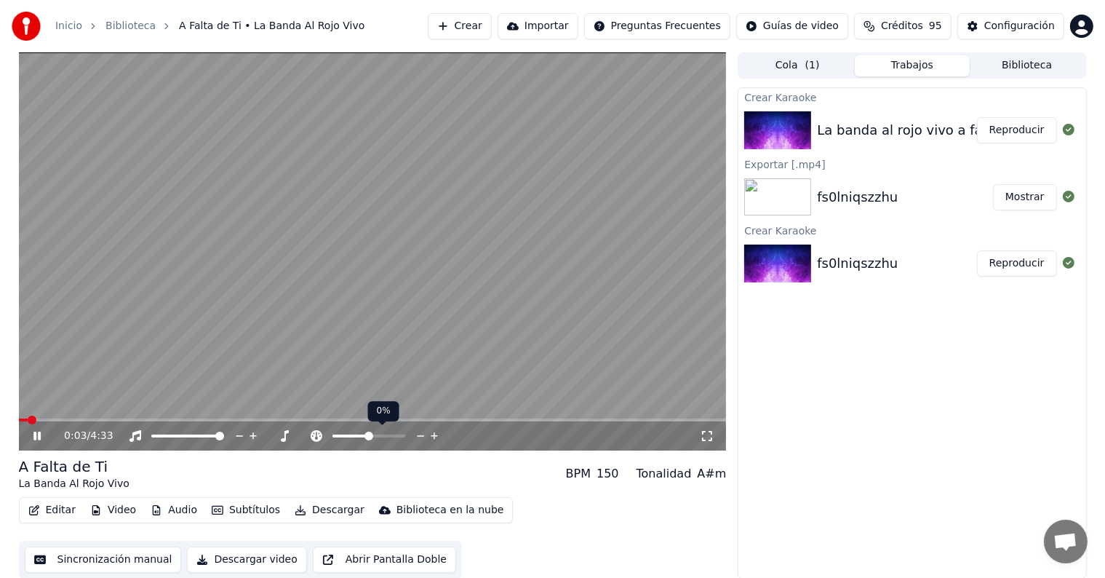
click at [355, 438] on div at bounding box center [382, 436] width 117 height 15
click at [418, 417] on video at bounding box center [373, 251] width 708 height 398
click at [425, 416] on video at bounding box center [373, 251] width 708 height 398
click at [448, 424] on span at bounding box center [446, 419] width 9 height 9
drag, startPoint x: 451, startPoint y: 417, endPoint x: 549, endPoint y: 421, distance: 97.6
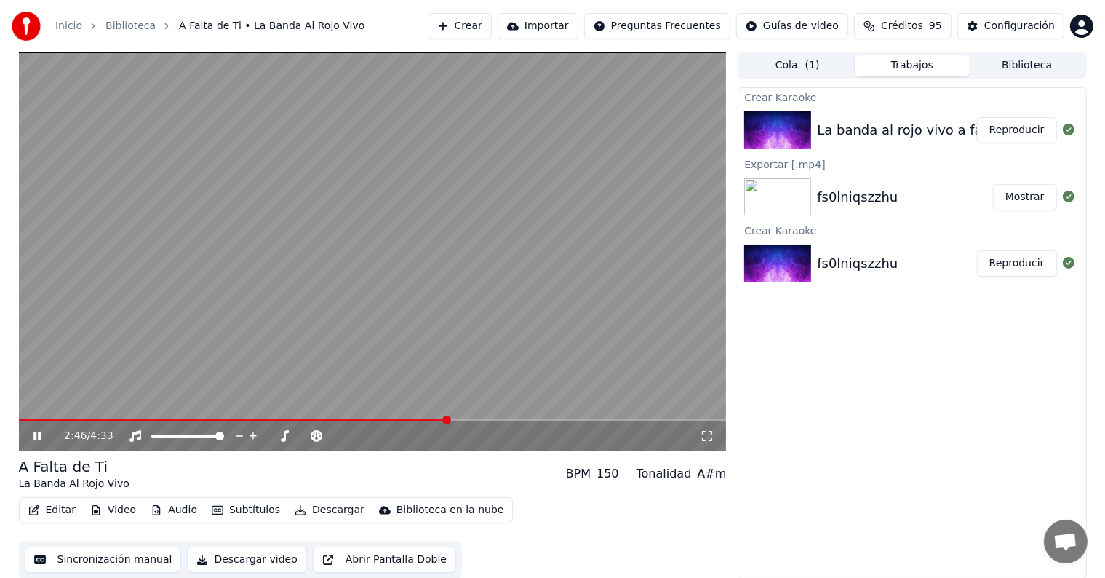
click at [527, 434] on div "2:46 / 4:33" at bounding box center [373, 251] width 708 height 398
click at [489, 423] on span at bounding box center [487, 419] width 9 height 9
click at [41, 434] on icon at bounding box center [48, 436] width 34 height 12
click at [34, 434] on icon at bounding box center [36, 436] width 7 height 9
